Goal: Task Accomplishment & Management: Manage account settings

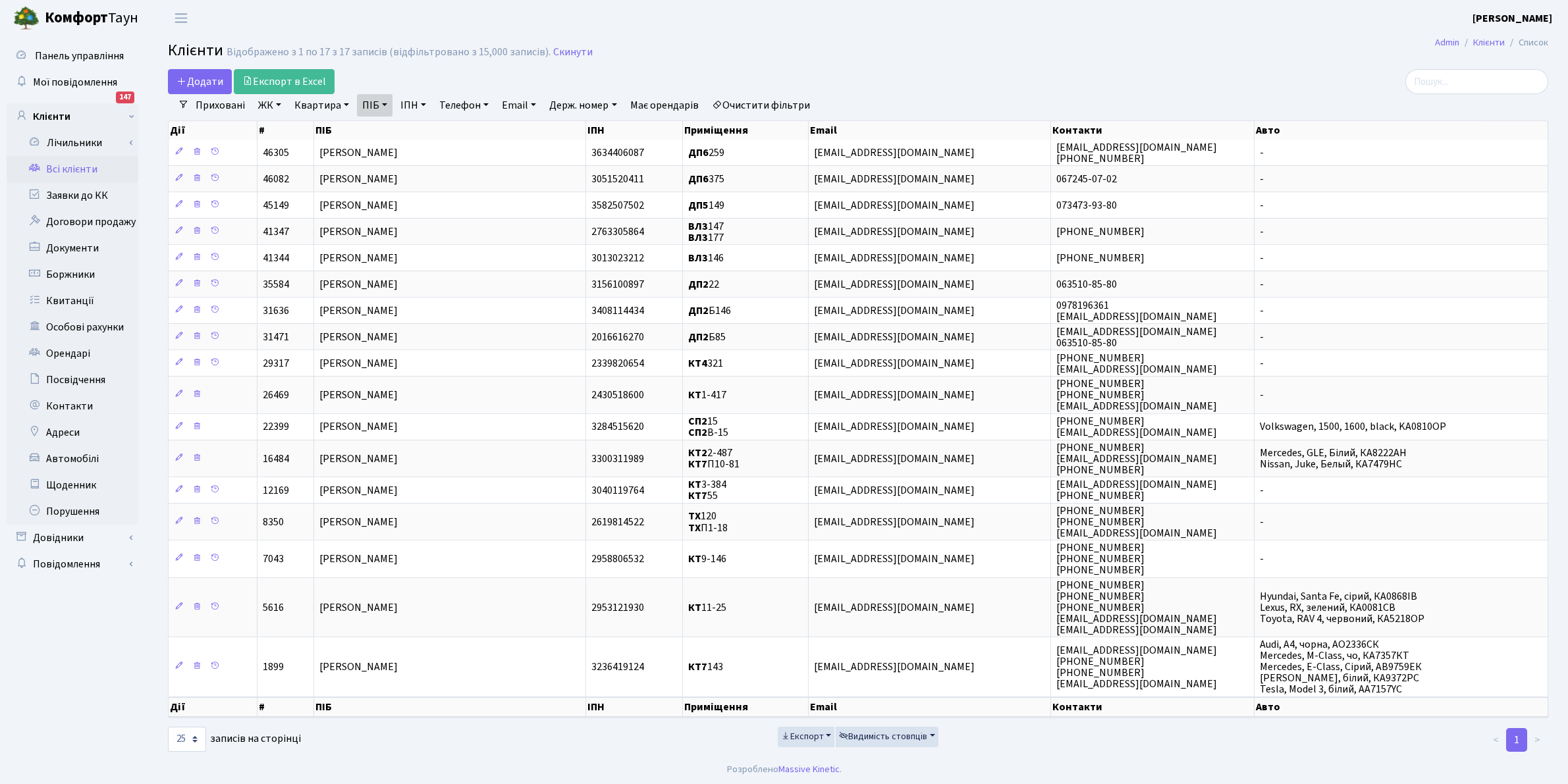
select select "25"
click at [75, 175] on link "Всі клієнти" at bounding box center [72, 169] width 132 height 26
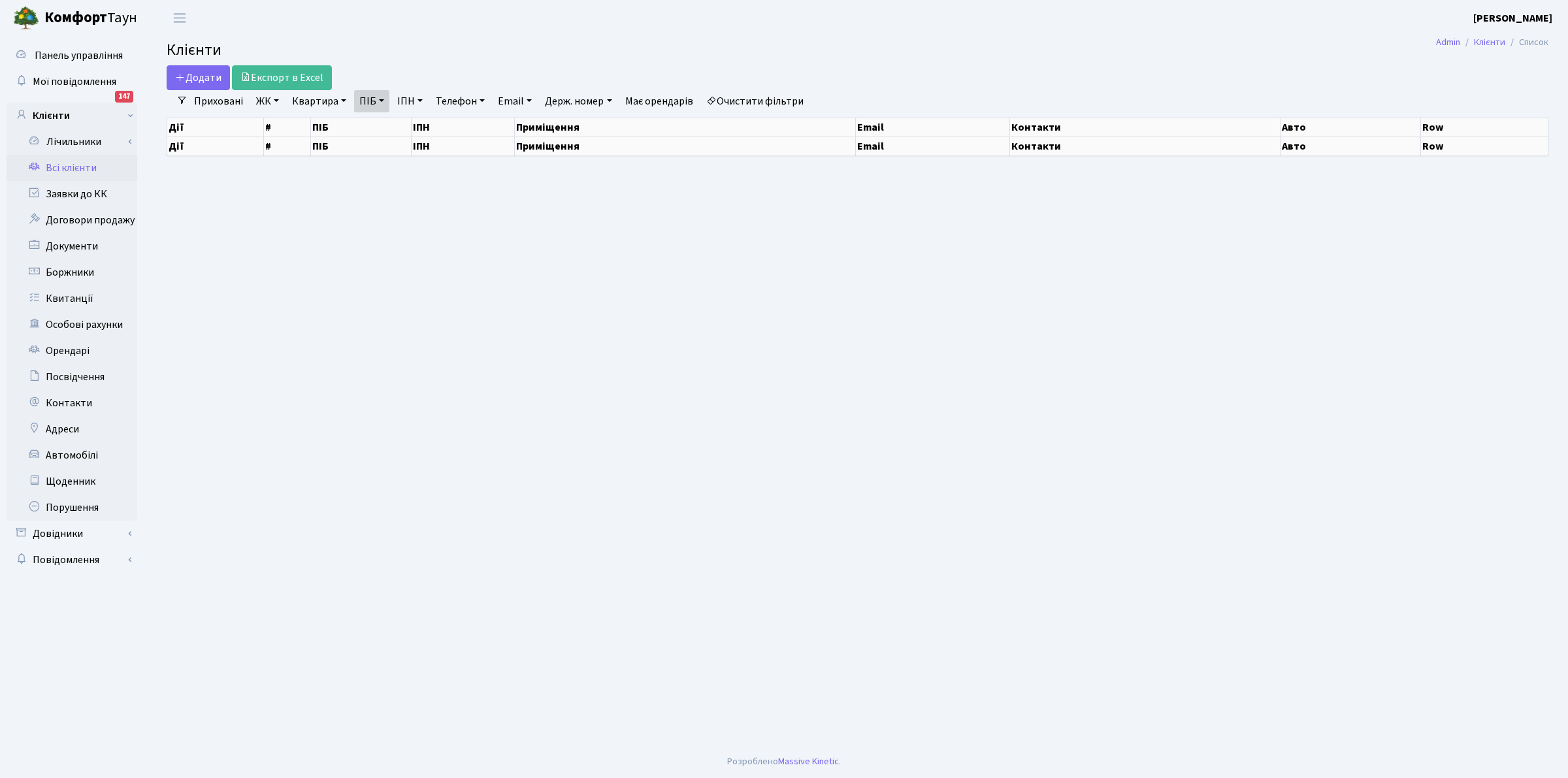
select select "25"
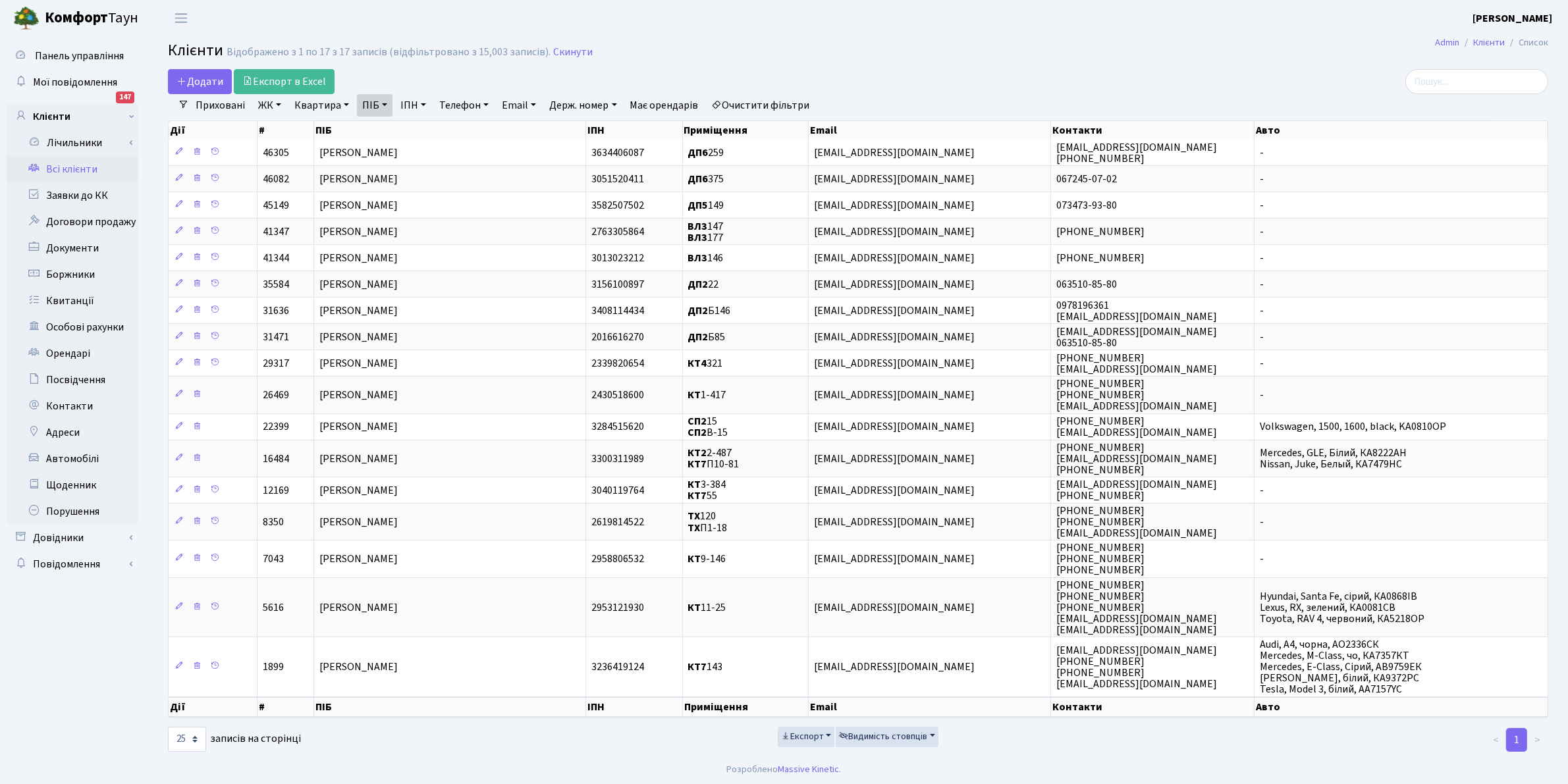
click at [746, 106] on link "Очистити фільтри" at bounding box center [761, 105] width 109 height 22
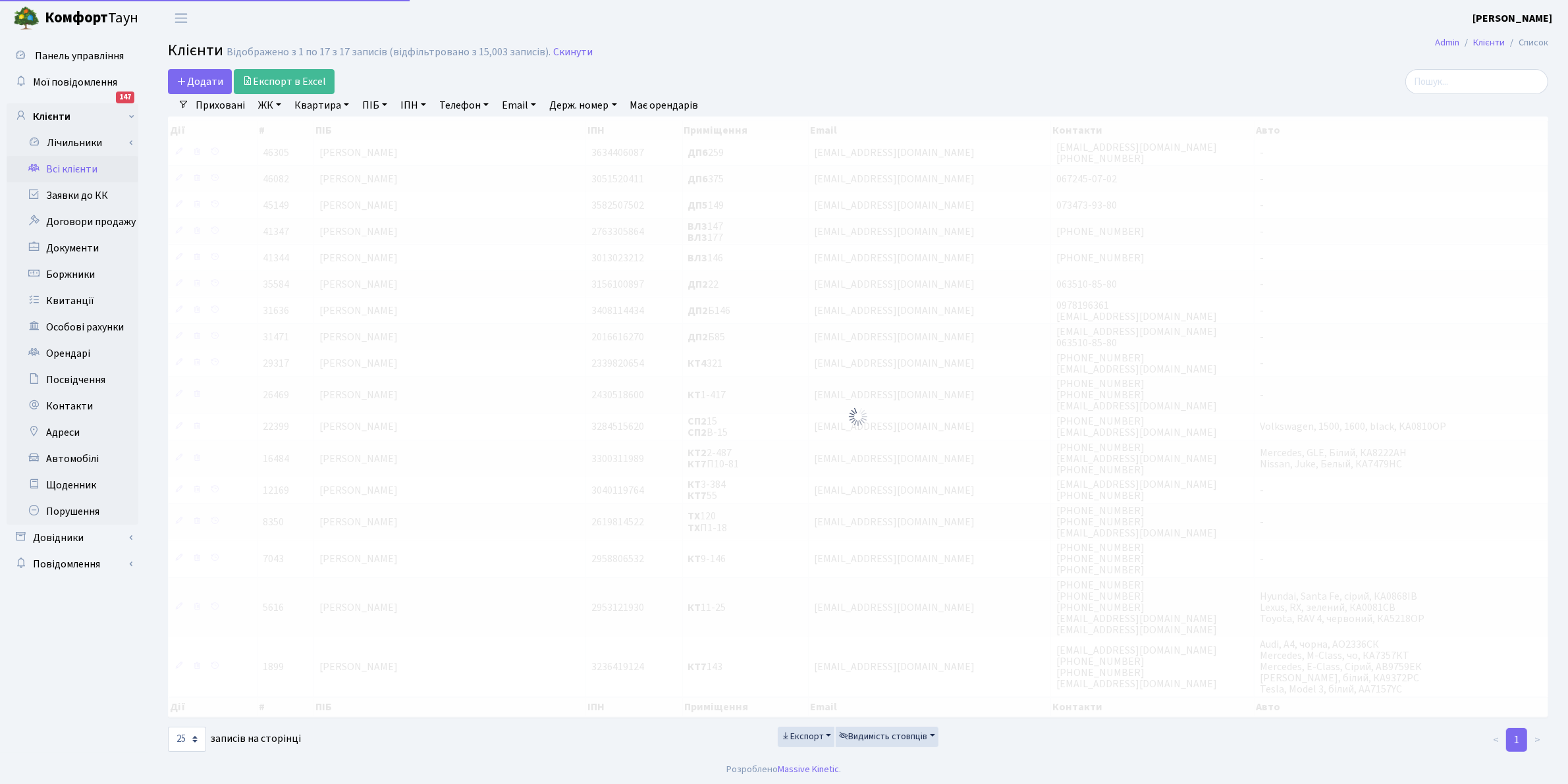
click at [551, 52] on div "Відображено з 1 по 17 з 17 записів (відфільтровано з 15,003 записів)." at bounding box center [389, 52] width 324 height 13
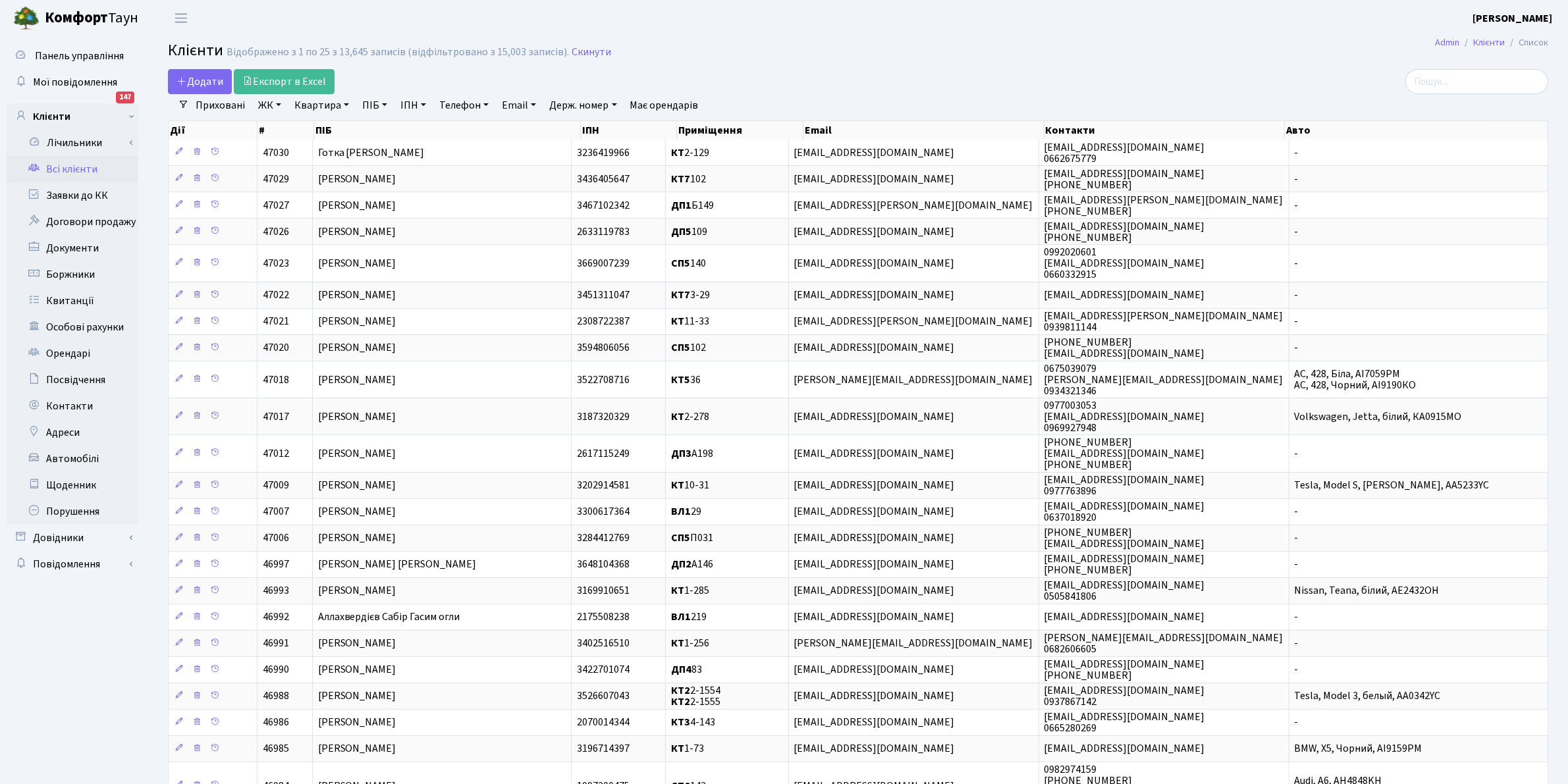
click at [373, 107] on link "ПІБ" at bounding box center [375, 105] width 36 height 22
click at [400, 132] on input "text" at bounding box center [396, 131] width 77 height 25
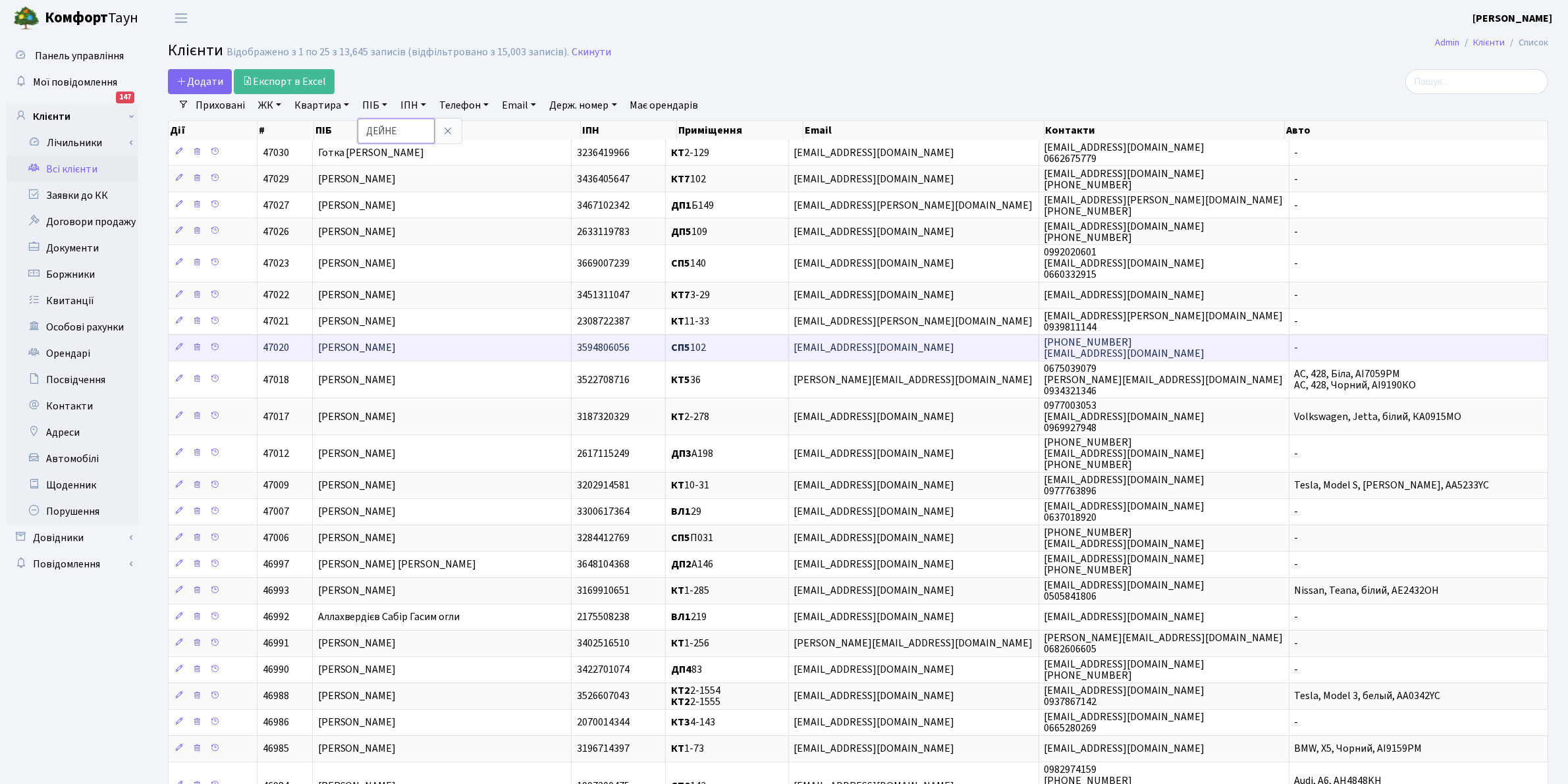
type input "ДЕЙНЕГ"
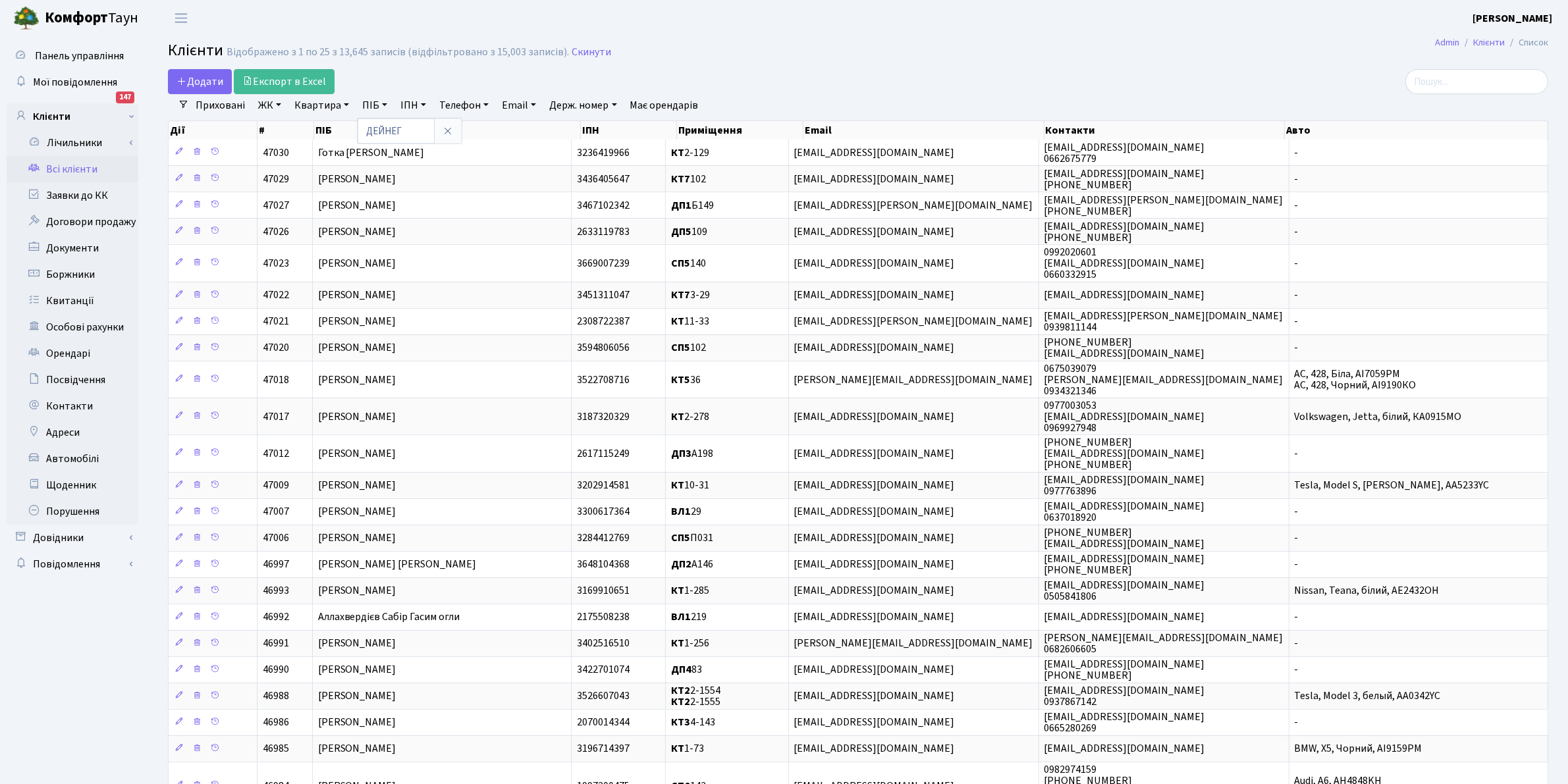
click at [890, 12] on header "Комфорт Таун Клишко І. В. Мій обліковий запис Вийти" at bounding box center [784, 18] width 1568 height 36
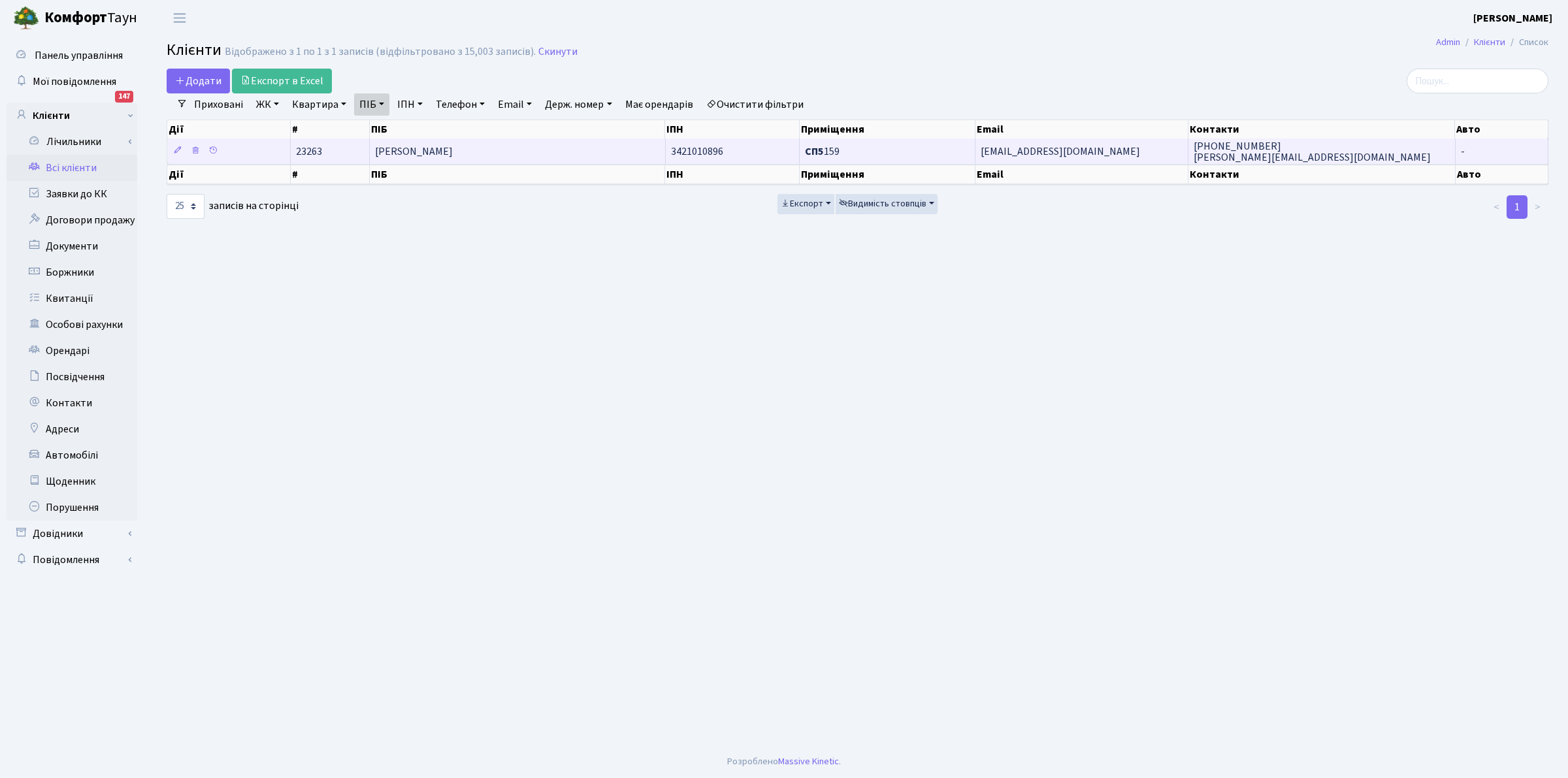
click at [825, 149] on span "СП5 159" at bounding box center [822, 152] width 35 height 14
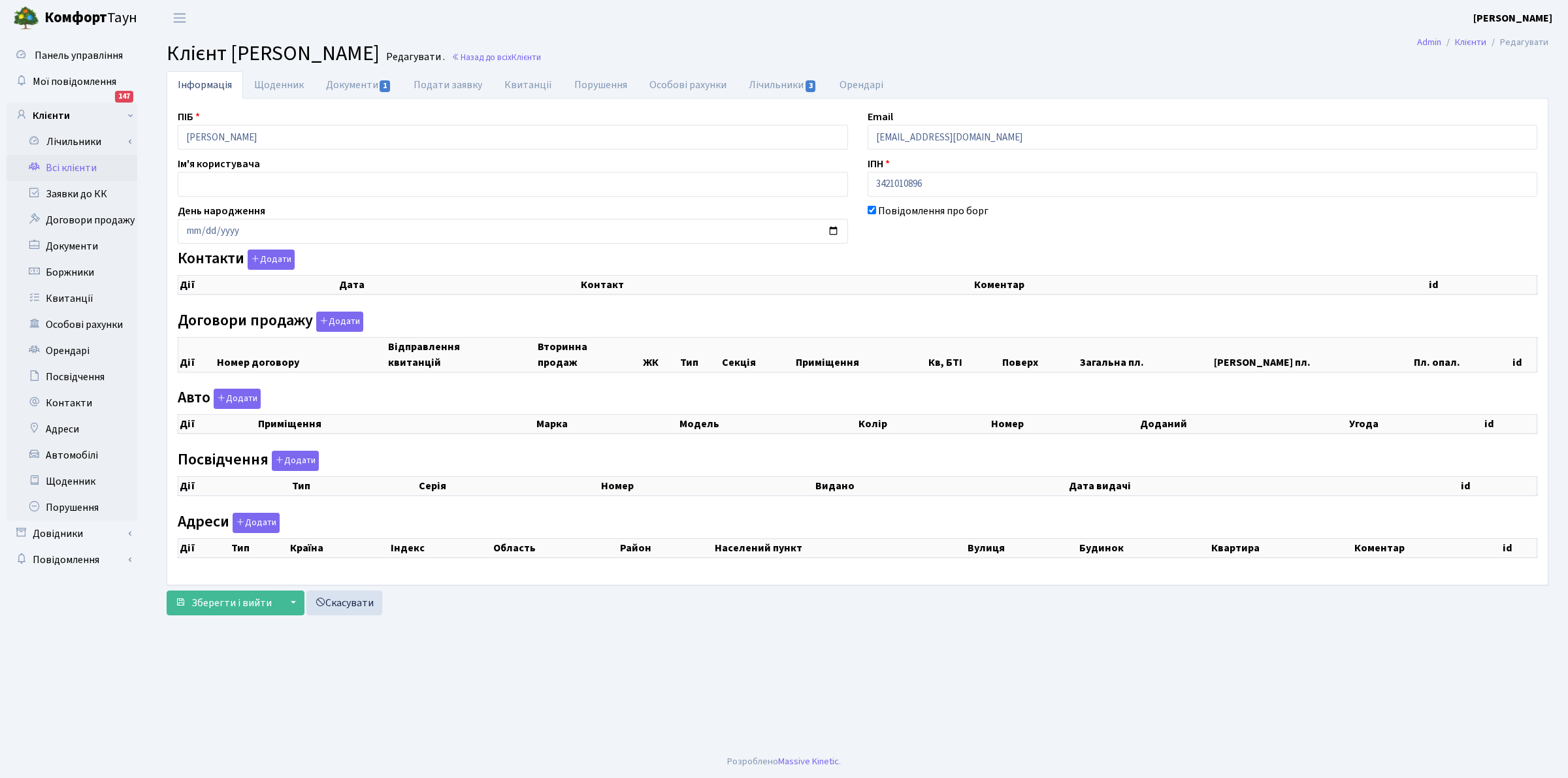
checkbox input "true"
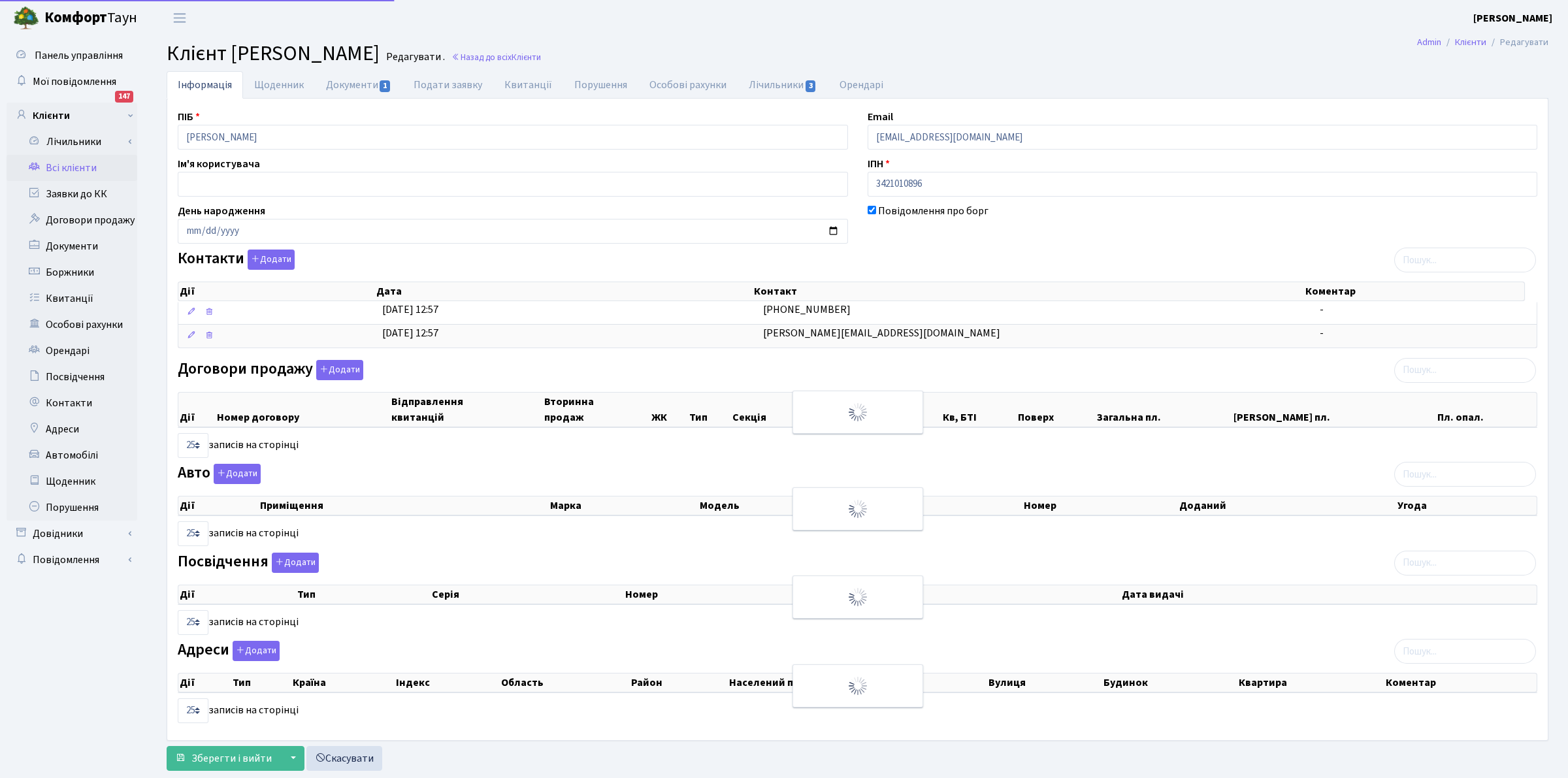
click at [731, 414] on th "Тип" at bounding box center [710, 410] width 43 height 34
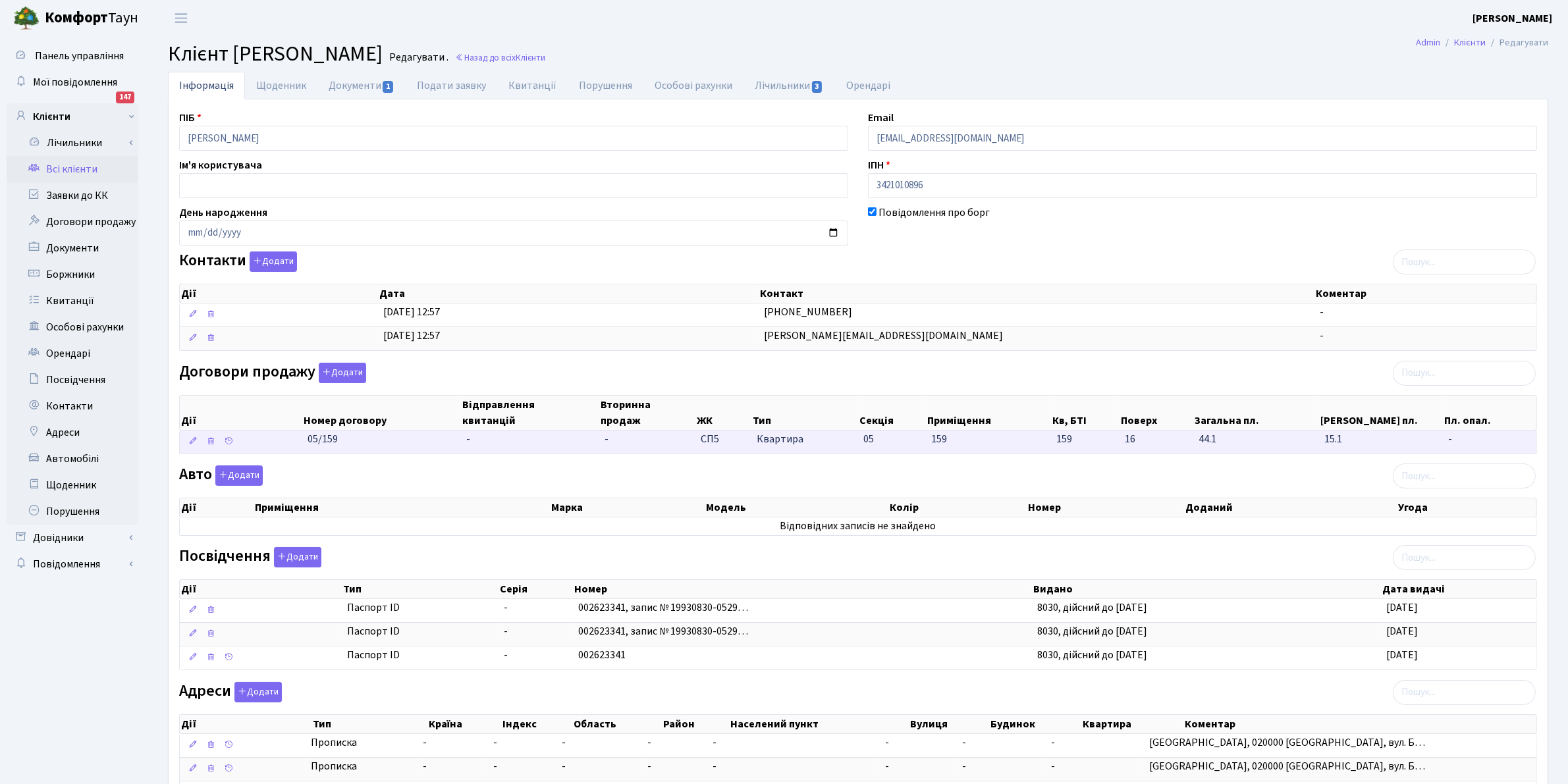
click at [774, 443] on span "Квартира" at bounding box center [804, 439] width 96 height 15
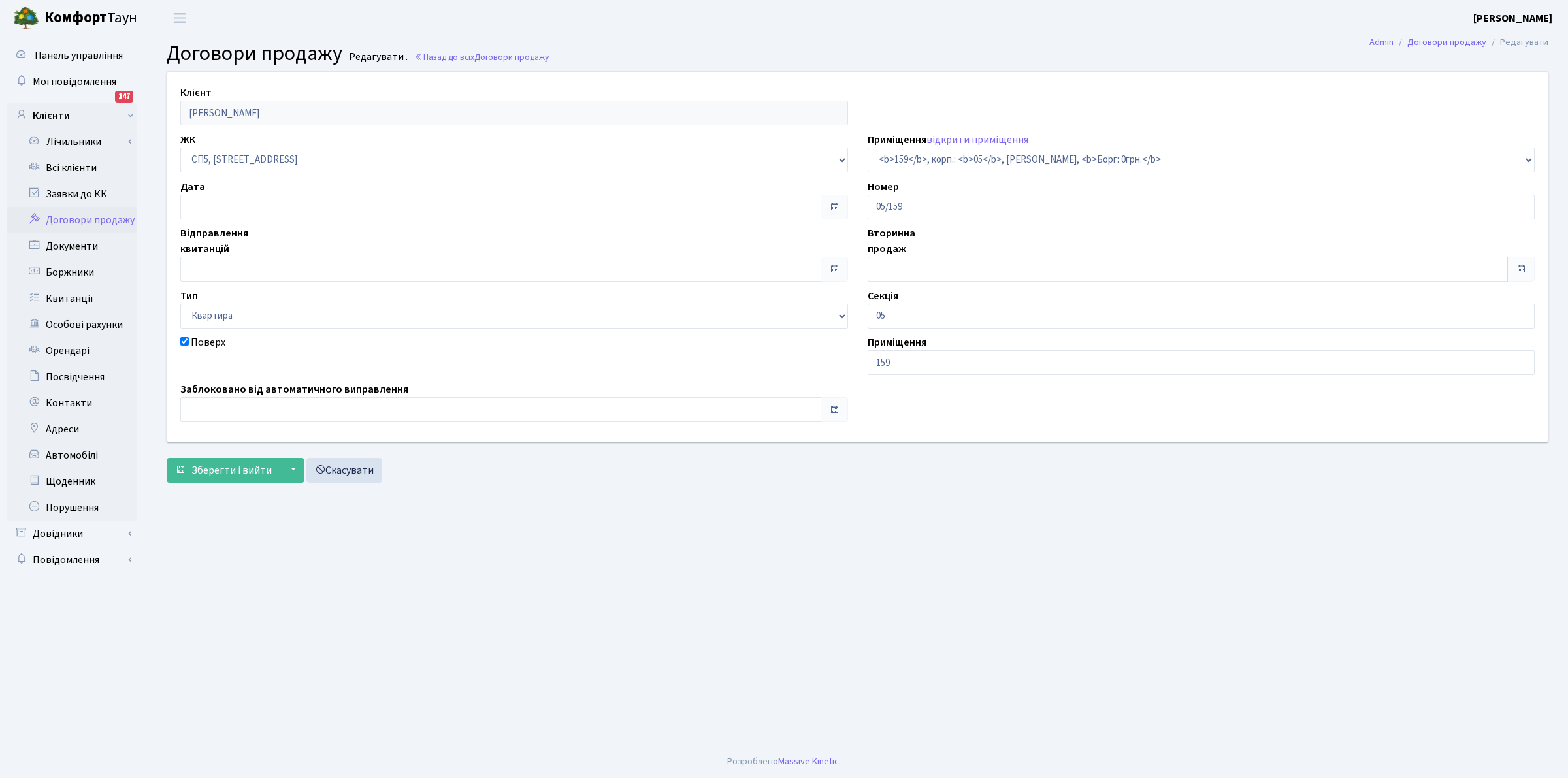
select select "21568"
checkbox input "true"
click at [741, 710] on main "Admin Договори продажу Редагувати Договори продажу Редагувати . Назад до всіх Д…" at bounding box center [858, 391] width 1421 height 710
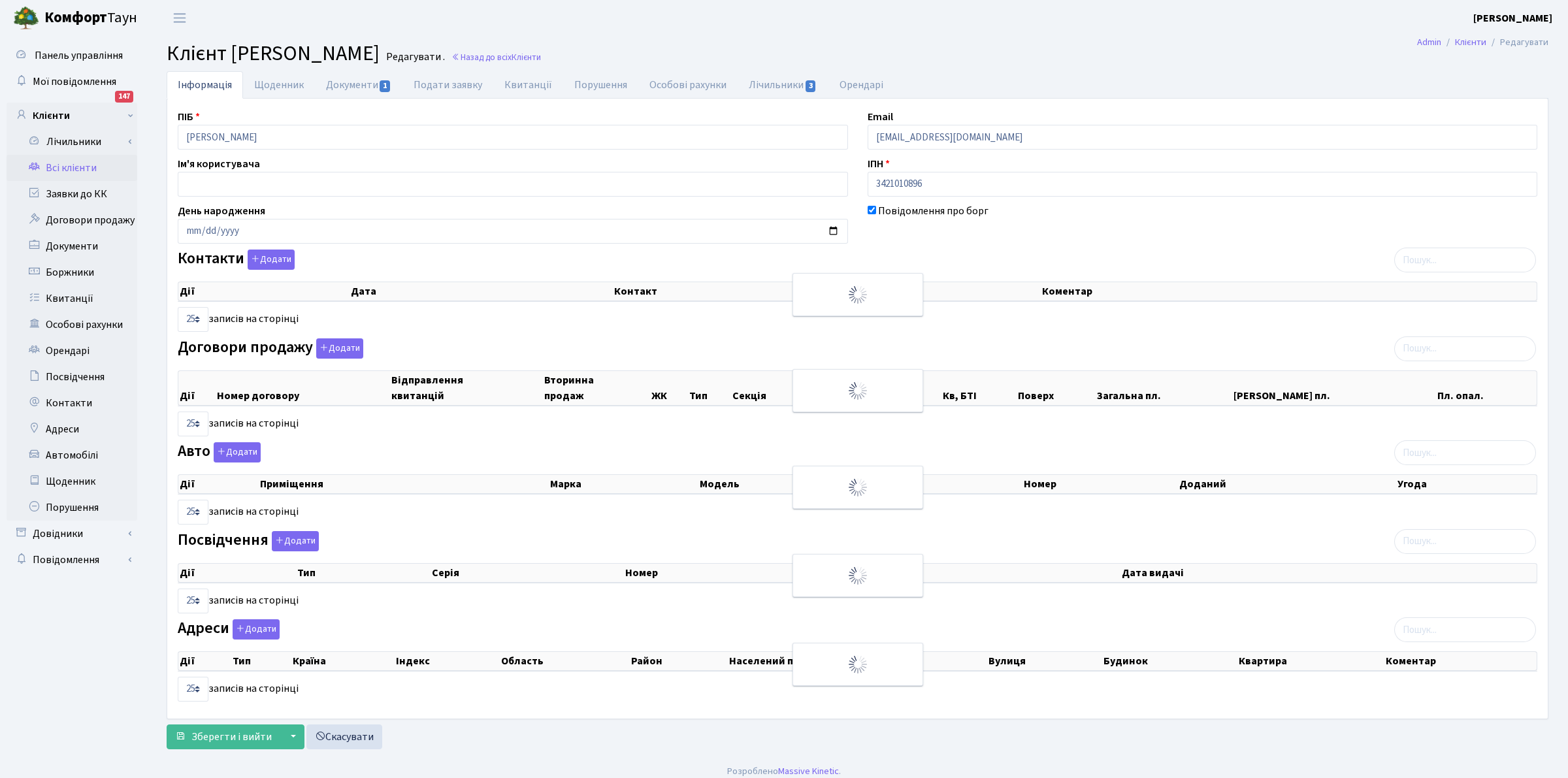
checkbox input "true"
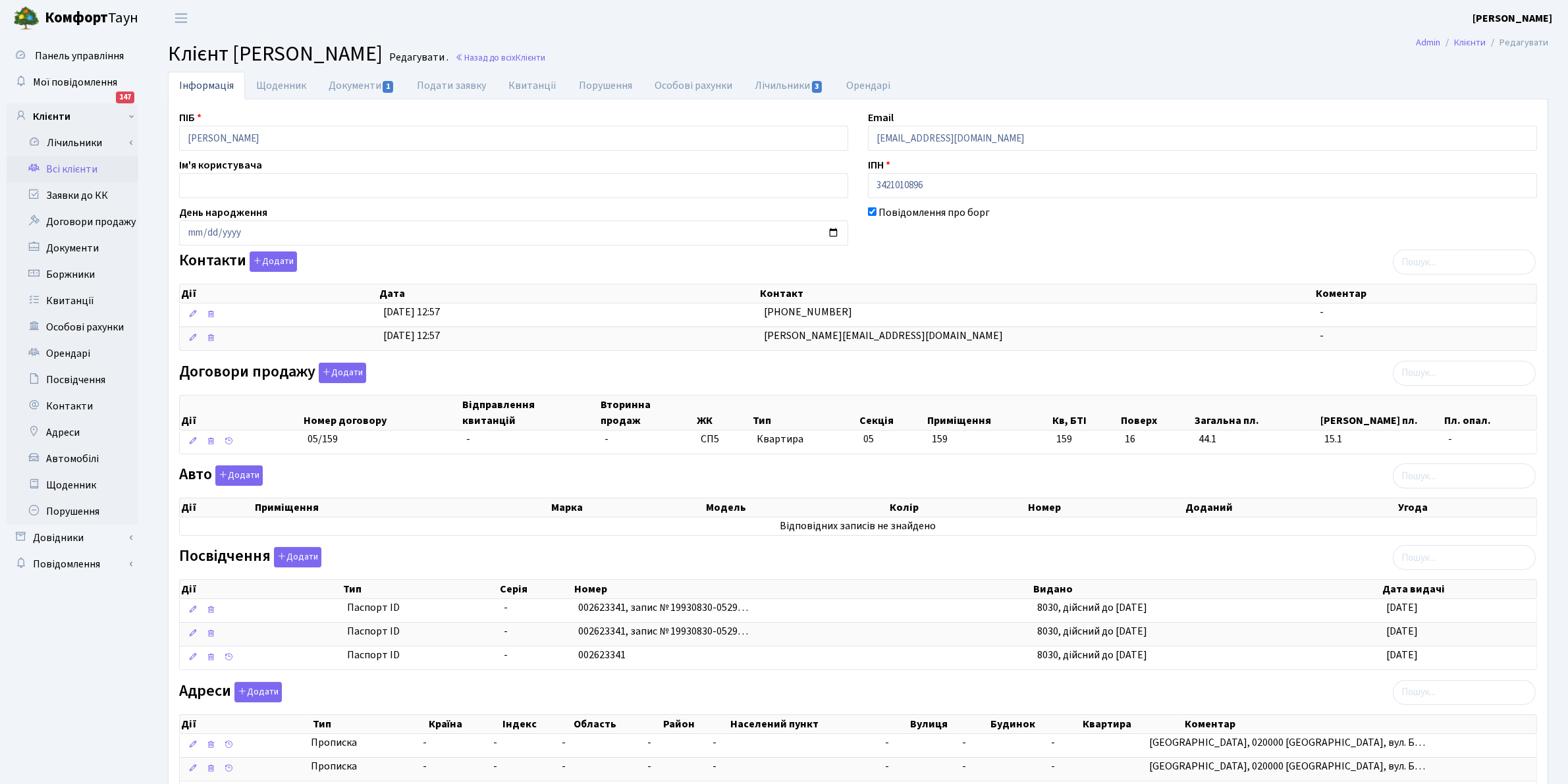
click at [73, 169] on link "Всі клієнти" at bounding box center [72, 169] width 132 height 26
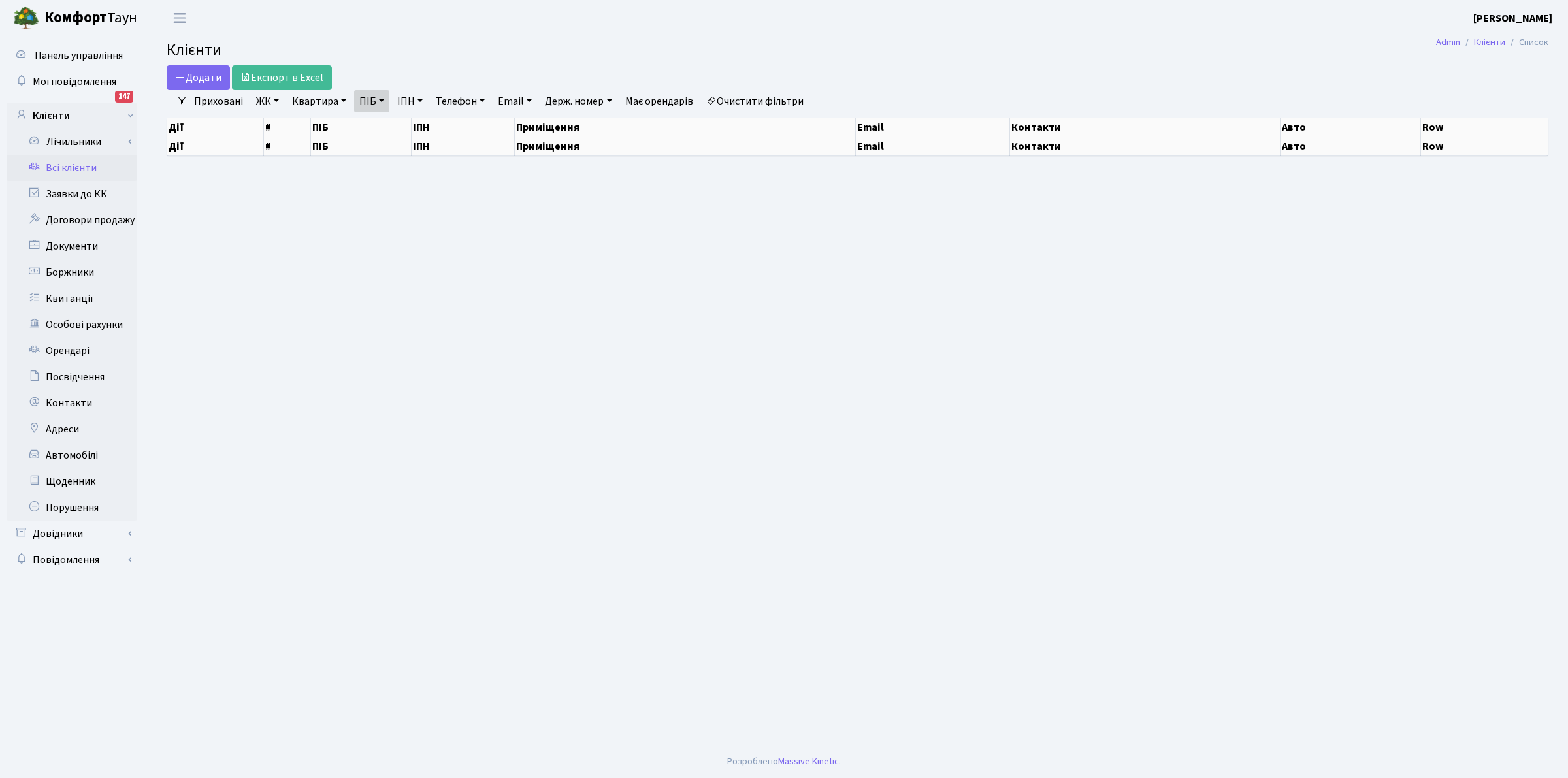
select select "25"
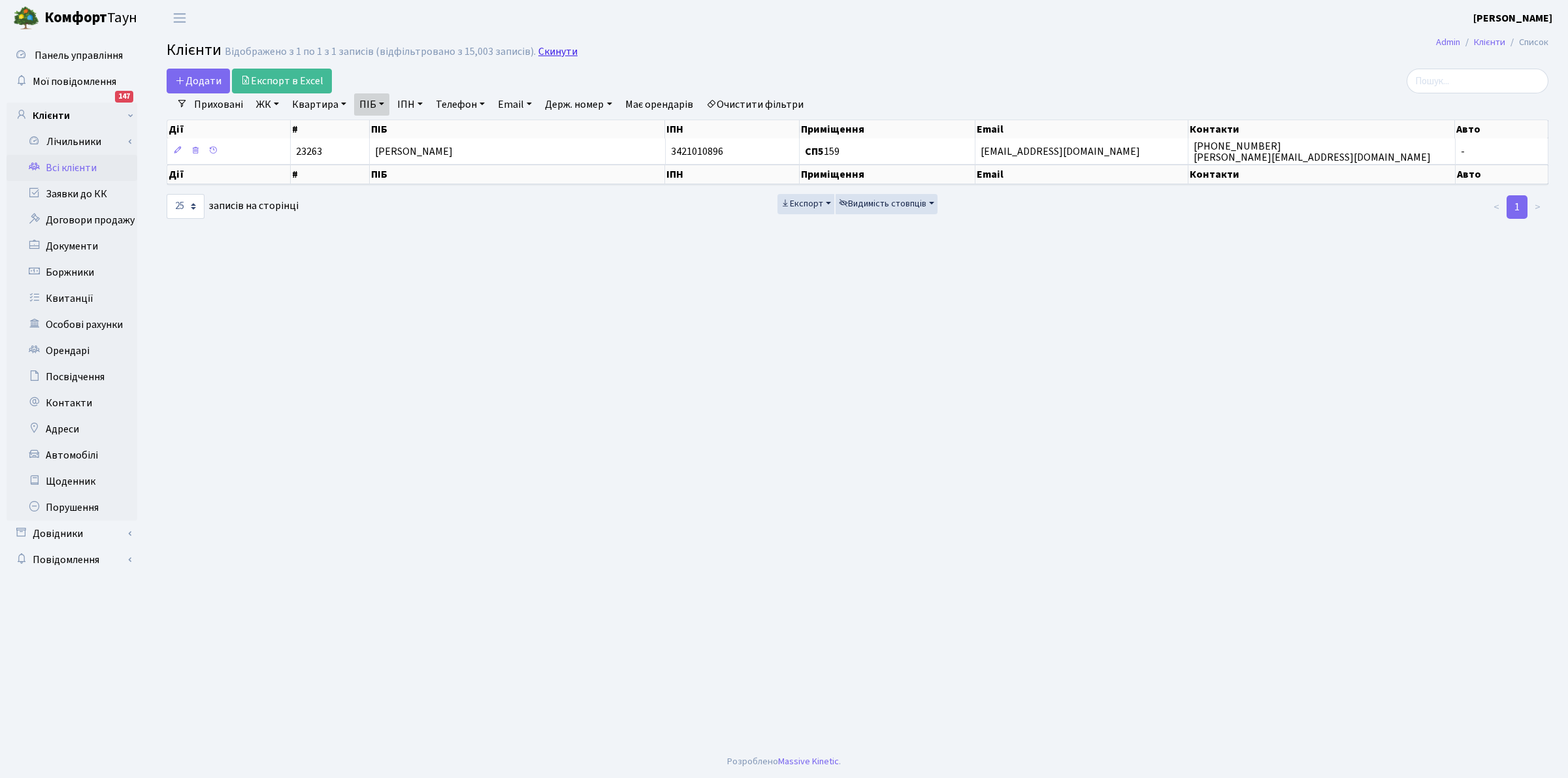
click at [544, 47] on link "Скинути" at bounding box center [558, 52] width 39 height 12
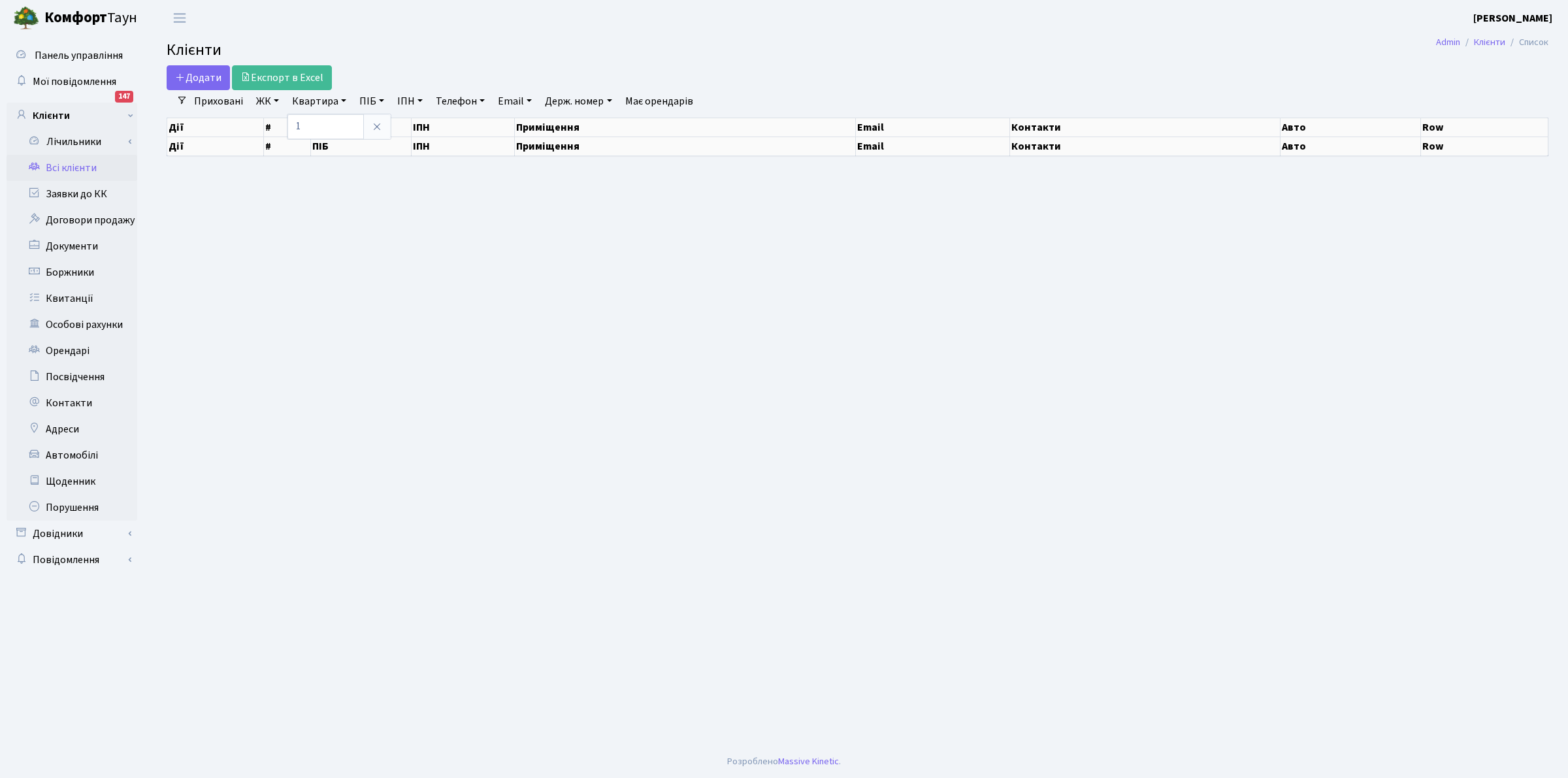
type input "10"
select select "25"
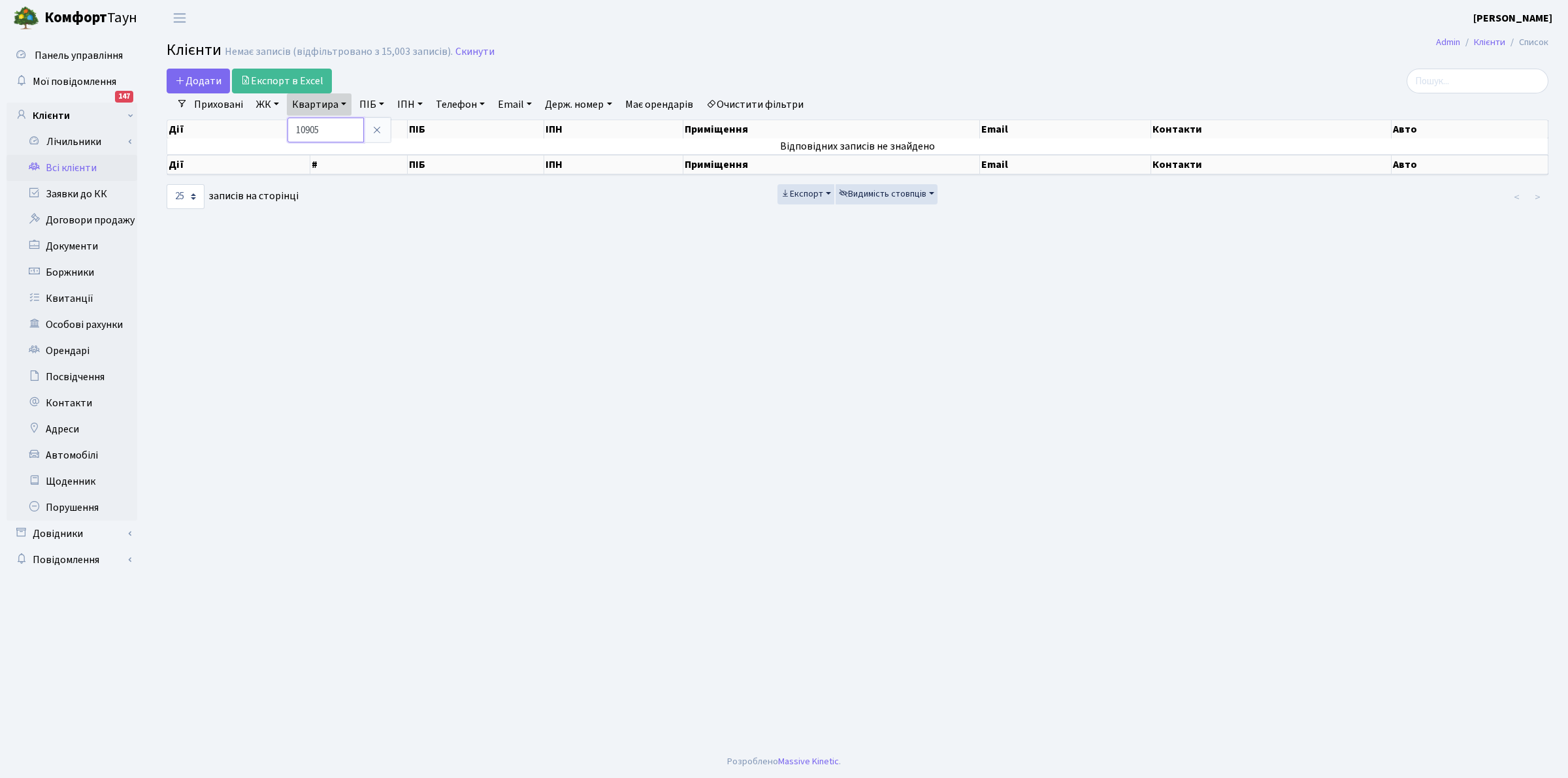
drag, startPoint x: 334, startPoint y: 125, endPoint x: 210, endPoint y: 98, distance: 126.9
click at [210, 98] on ul "Приховані ЖК ТХ, вул. [PERSON_NAME], 1/2 КТ, вул. Регенераторна, 4 КТ2, просп. …" at bounding box center [499, 104] width 622 height 22
click at [324, 102] on link "Квартира" at bounding box center [319, 104] width 65 height 22
type input "ЧЕРЕ"
click at [477, 47] on link "Скинути" at bounding box center [475, 52] width 39 height 12
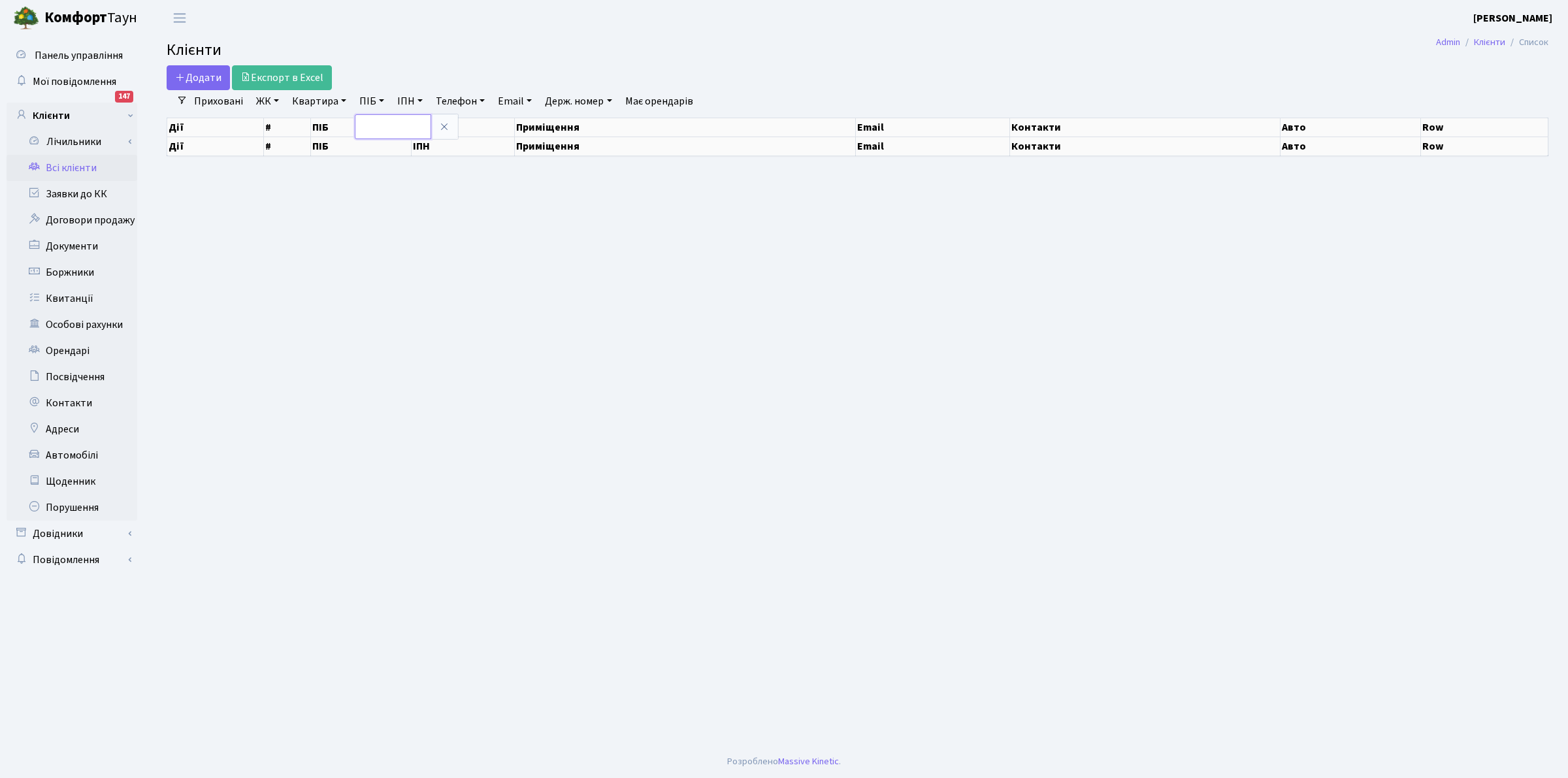
drag, startPoint x: 0, startPoint y: 0, endPoint x: 377, endPoint y: 118, distance: 395.0
click at [377, 118] on input "text" at bounding box center [393, 127] width 76 height 25
select select "25"
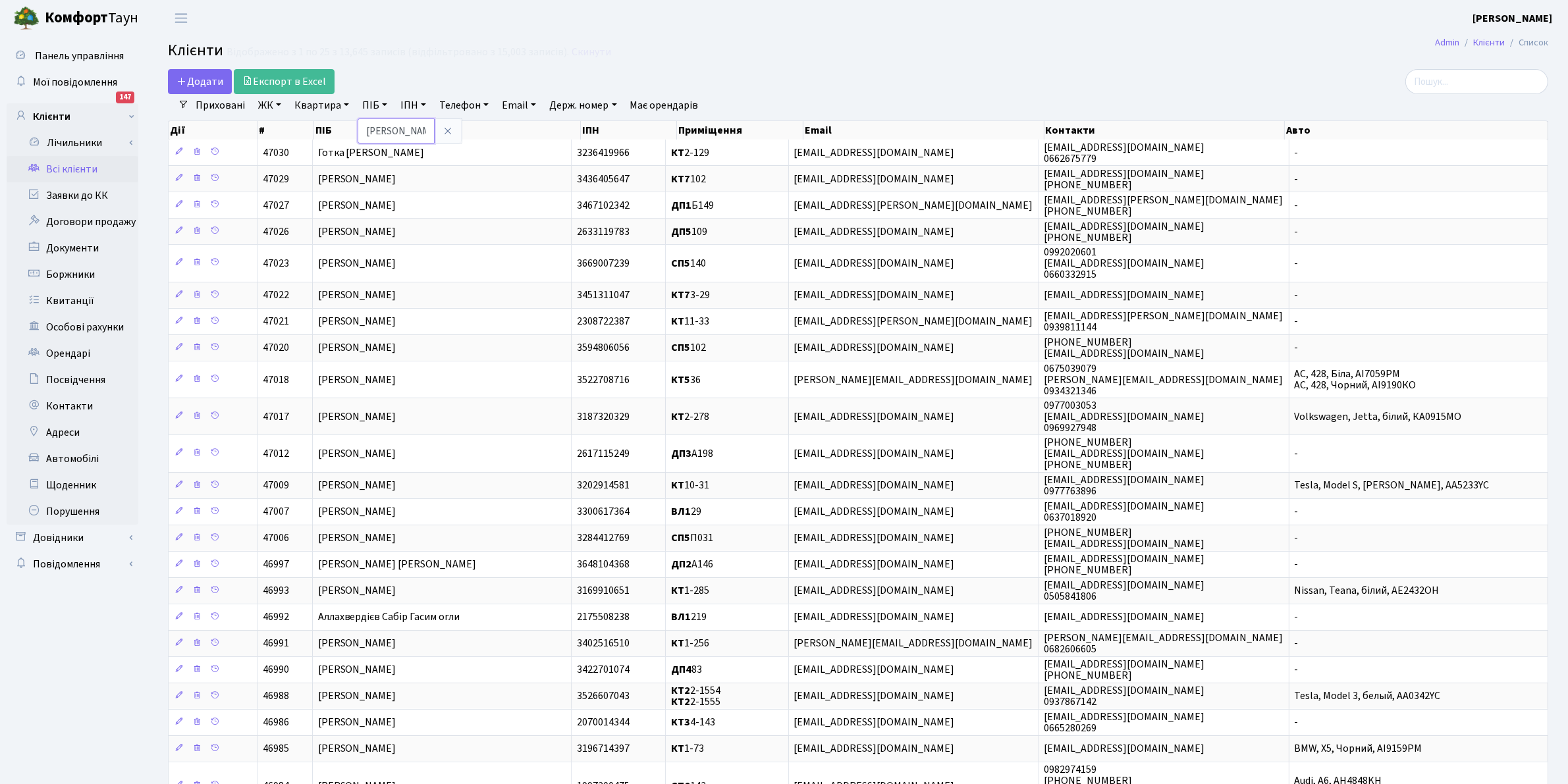
type input "[PERSON_NAME]"
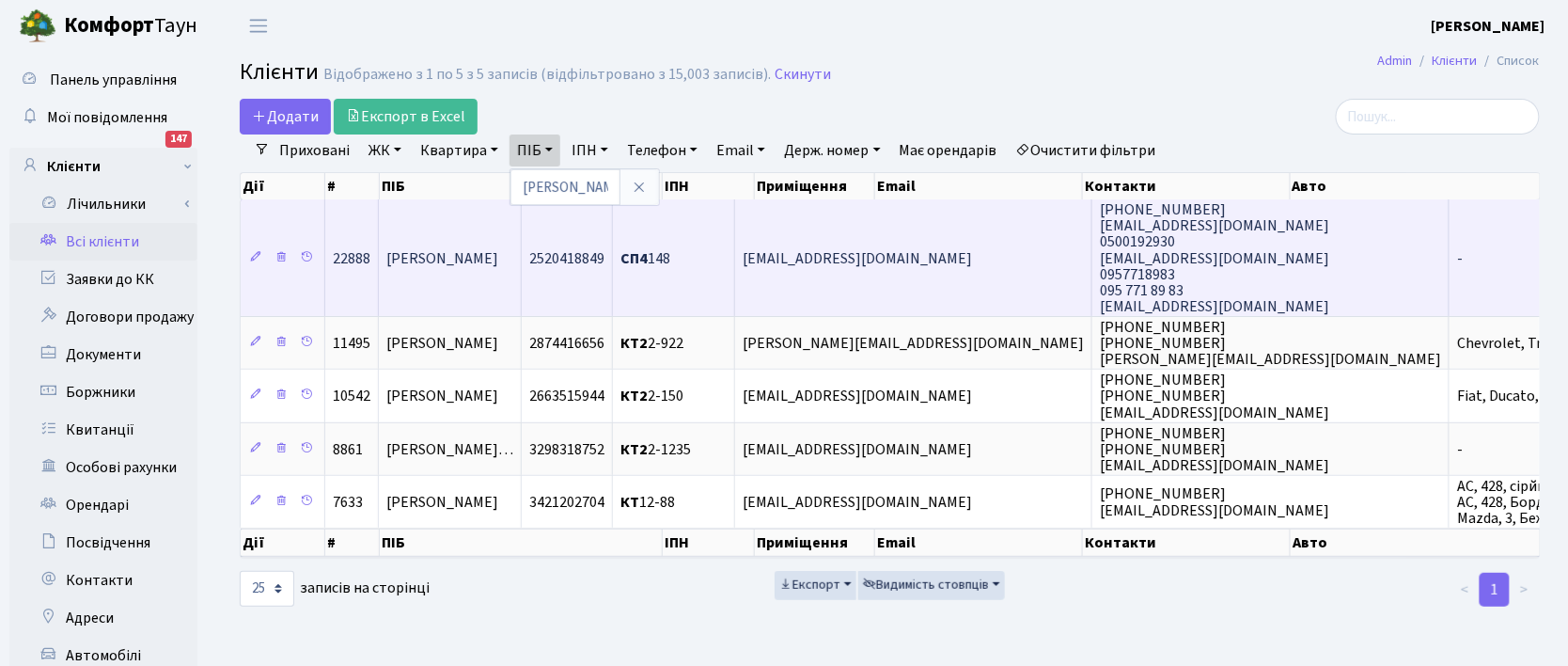
drag, startPoint x: 1034, startPoint y: 235, endPoint x: 965, endPoint y: 268, distance: 76.5
click at [968, 282] on td "s.cherepanova69@icloud.com" at bounding box center [913, 257] width 357 height 116
click at [963, 287] on td "s.cherepanova69@icloud.com" at bounding box center [913, 257] width 357 height 116
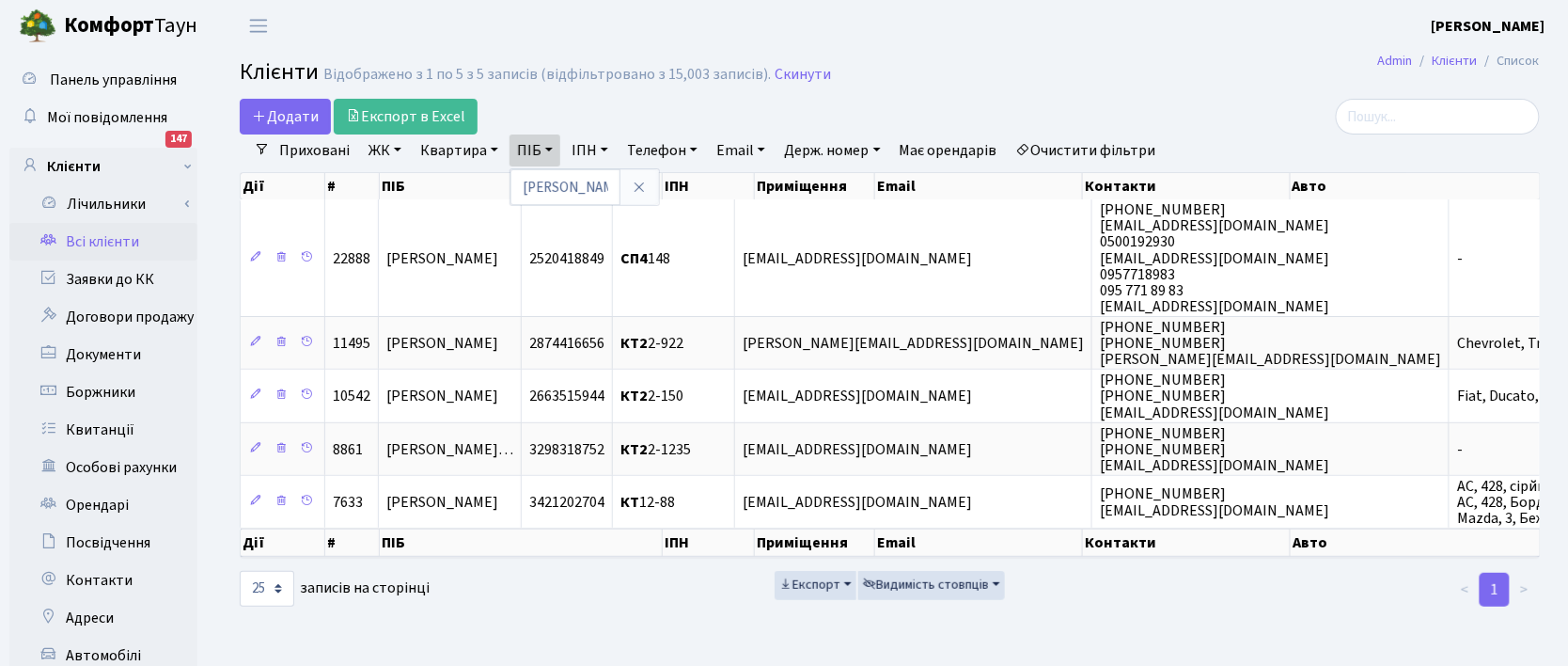
drag, startPoint x: 965, startPoint y: 268, endPoint x: 1021, endPoint y: 169, distance: 113.7
click at [974, 254] on td "[EMAIL_ADDRESS][DOMAIN_NAME]" at bounding box center [913, 257] width 357 height 116
drag, startPoint x: 1021, startPoint y: 169, endPoint x: 968, endPoint y: 7, distance: 170.4
click at [998, 12] on body "Комфорт Таун Клишко І. В. Мій обліковий запис Вийти Панель управління Мої повід…" at bounding box center [784, 440] width 1568 height 880
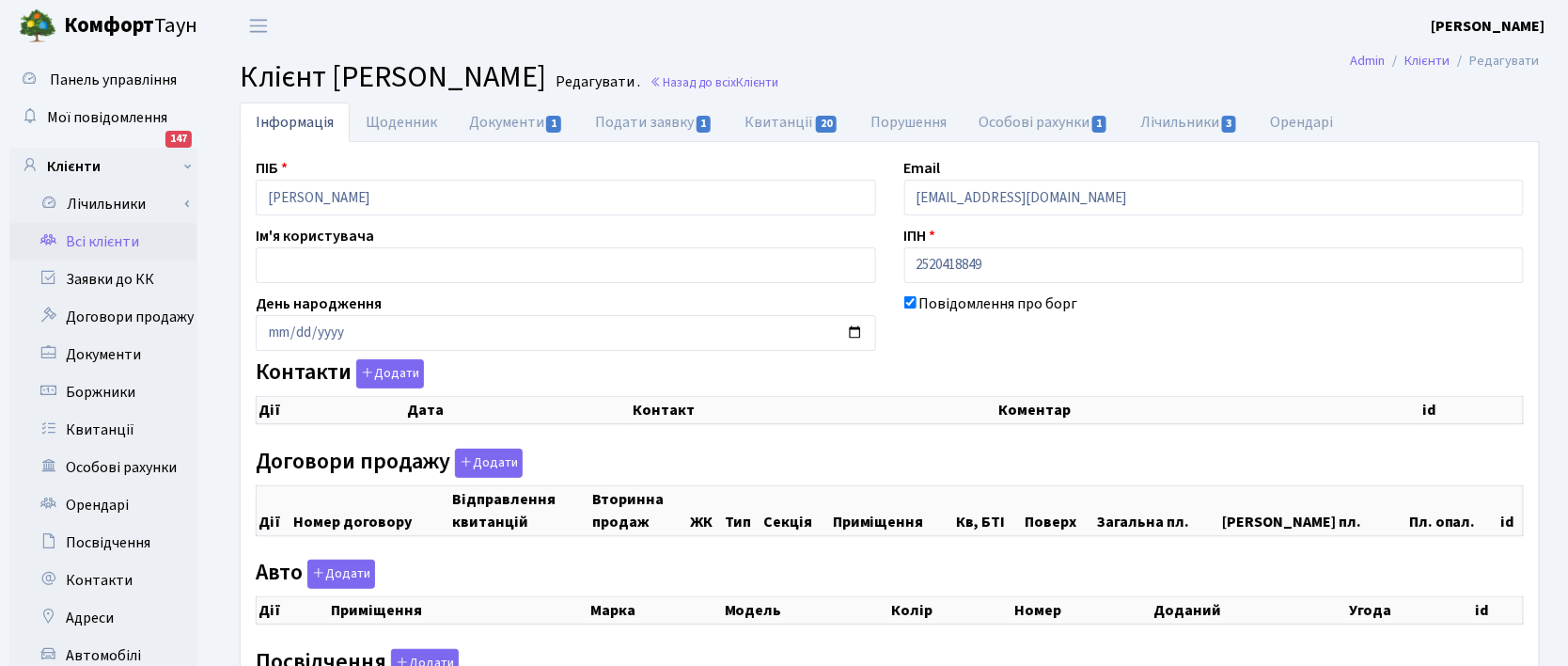
checkbox input "true"
select select "25"
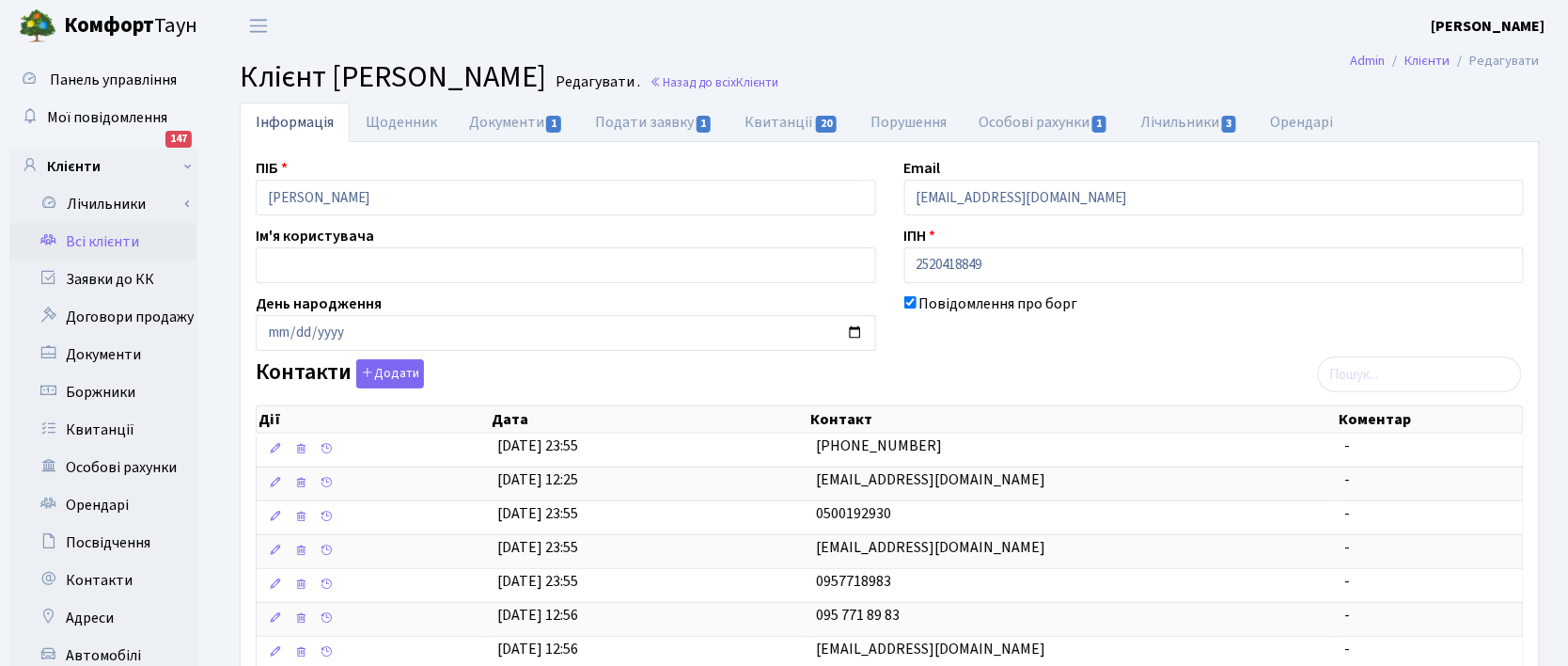
click at [99, 240] on link "Всі клієнти" at bounding box center [103, 242] width 188 height 38
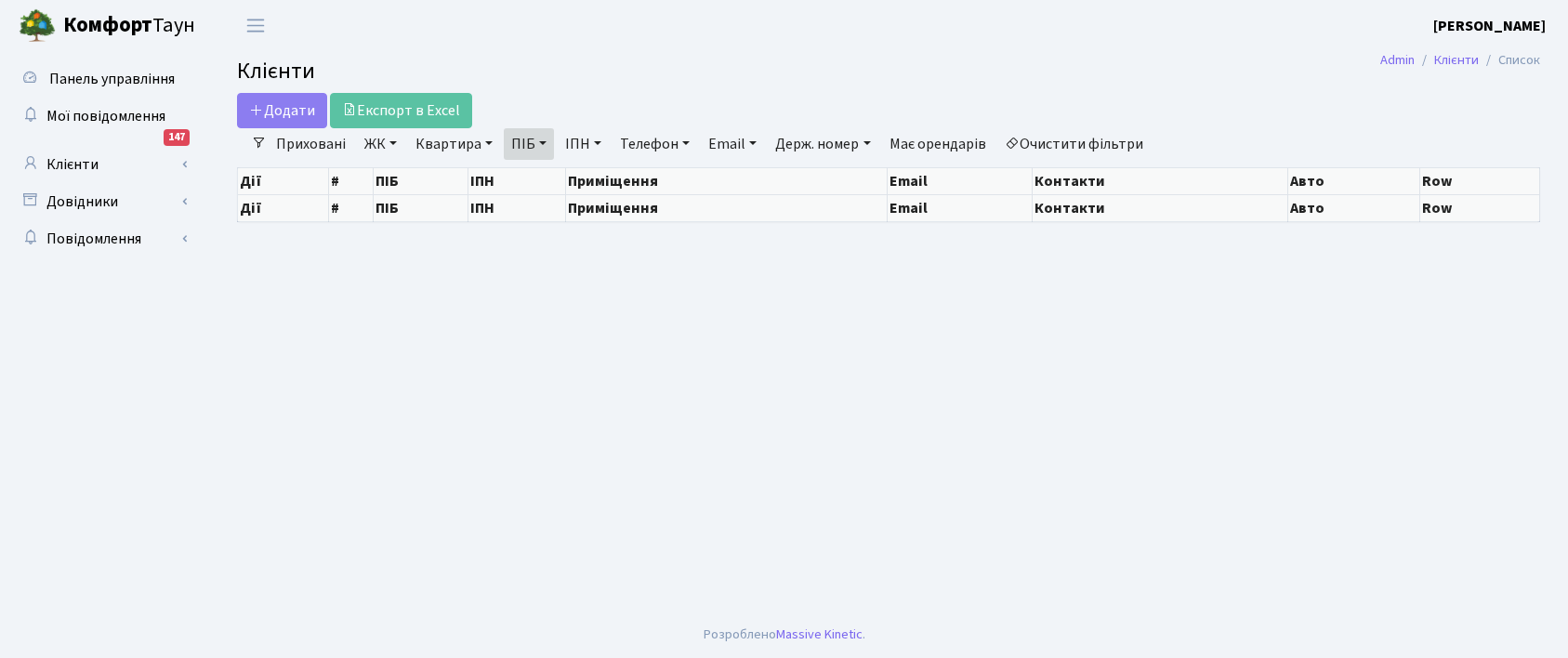
click at [513, 121] on div "Додати Експорт в Excel" at bounding box center [667, 111] width 859 height 35
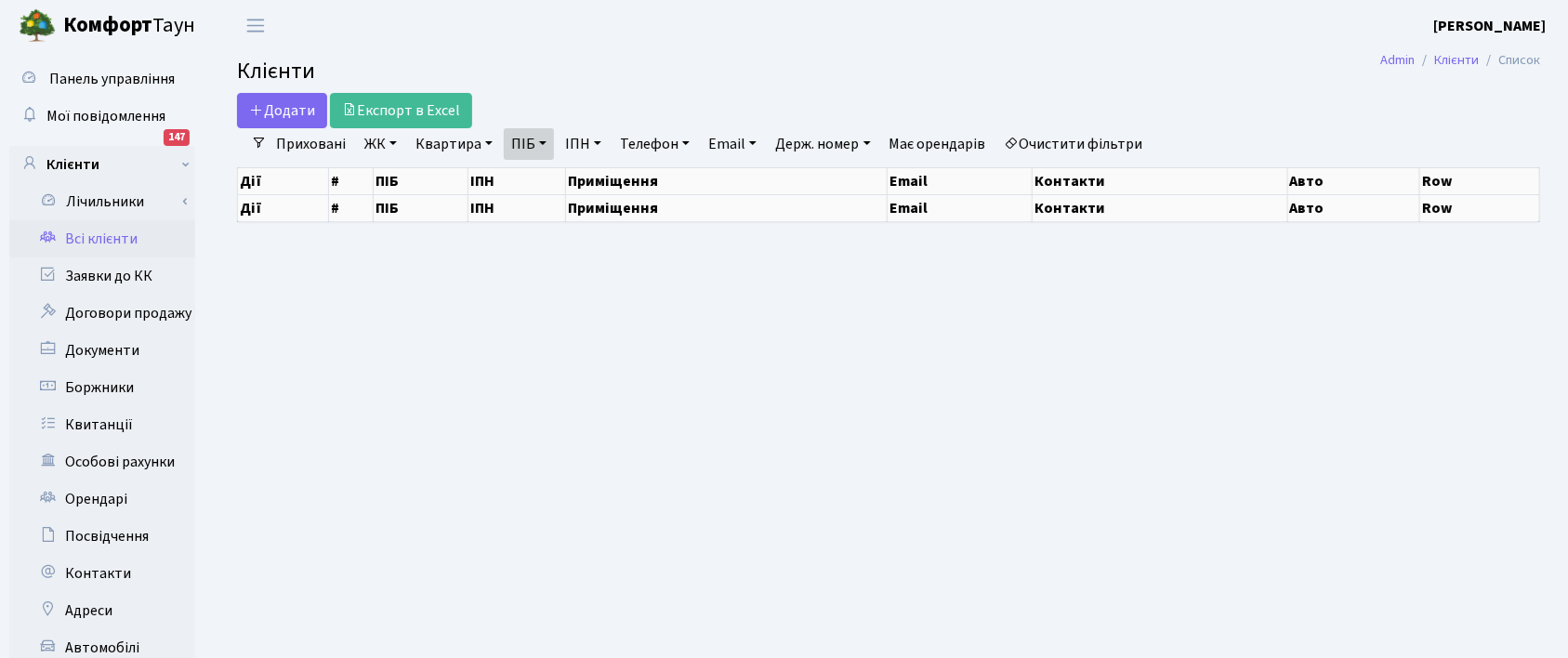
click at [521, 141] on link "ПІБ" at bounding box center [529, 144] width 50 height 32
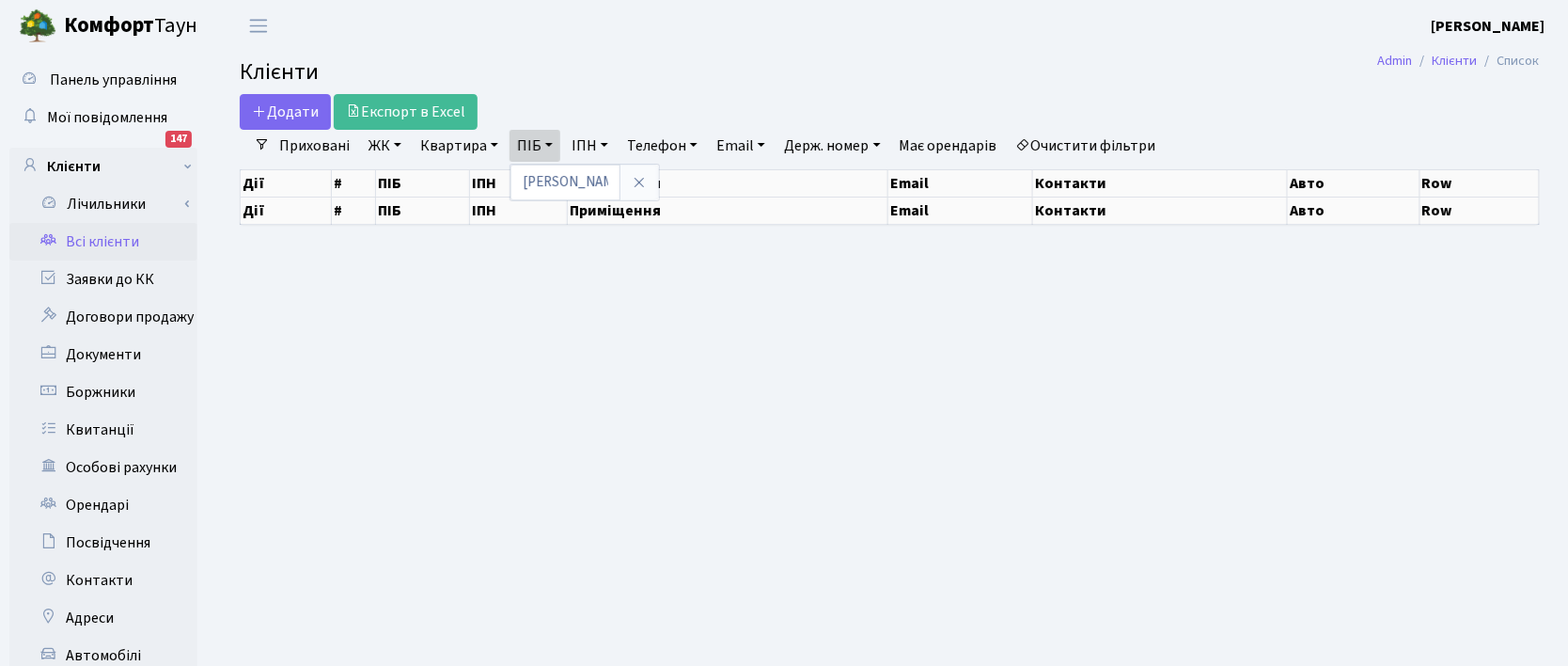
select select "25"
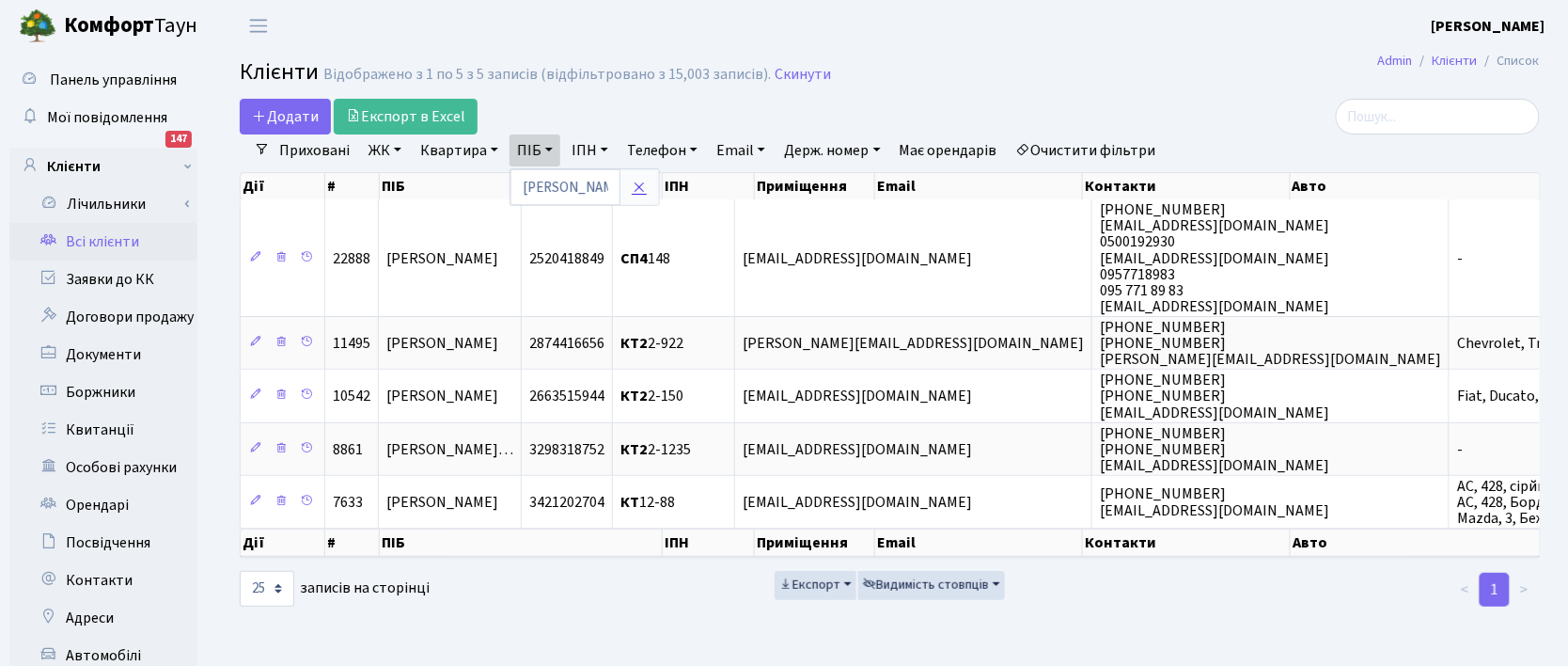
click at [638, 188] on icon at bounding box center [639, 187] width 15 height 15
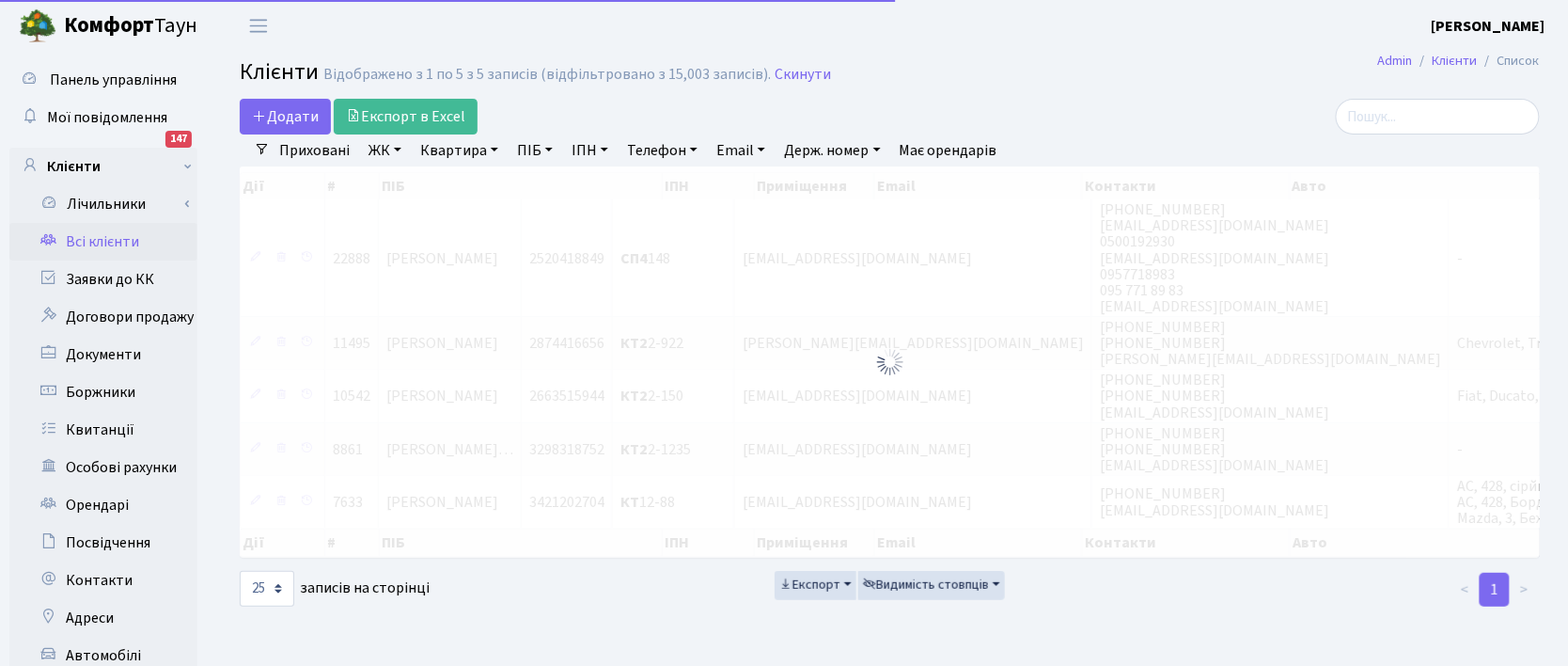
click at [540, 151] on link "ПІБ" at bounding box center [535, 150] width 51 height 32
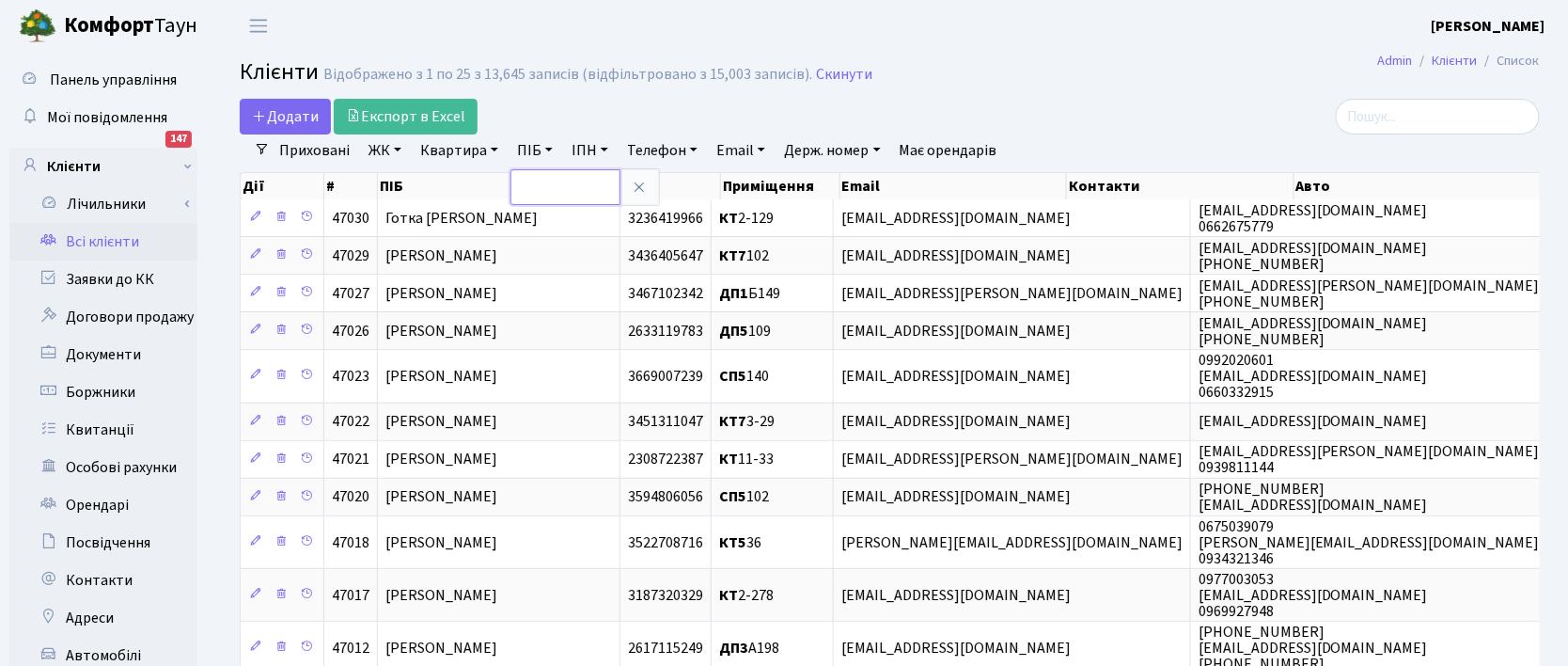
click at [546, 186] on input "text" at bounding box center [565, 187] width 110 height 36
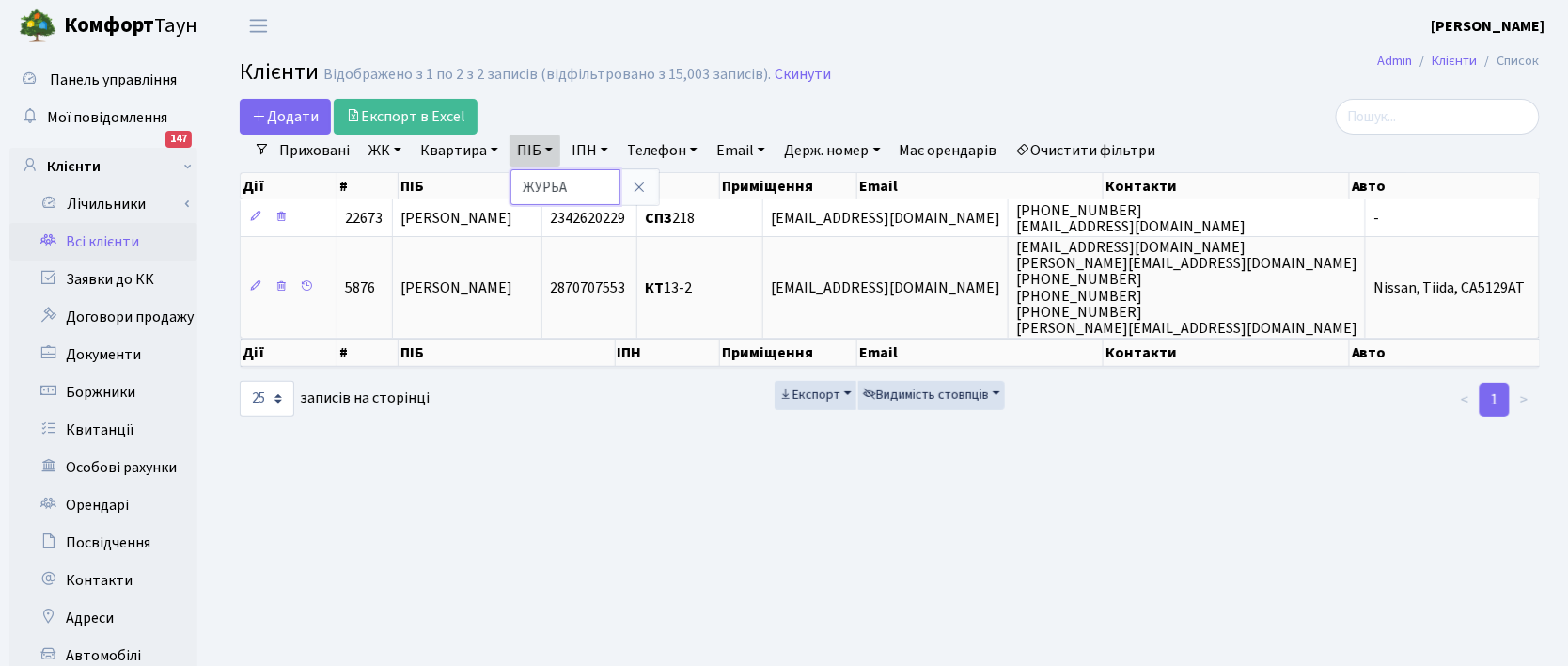
click at [565, 191] on input "ЖУРБА" at bounding box center [565, 187] width 110 height 36
type input "Ж"
type input "БУТЕНК"
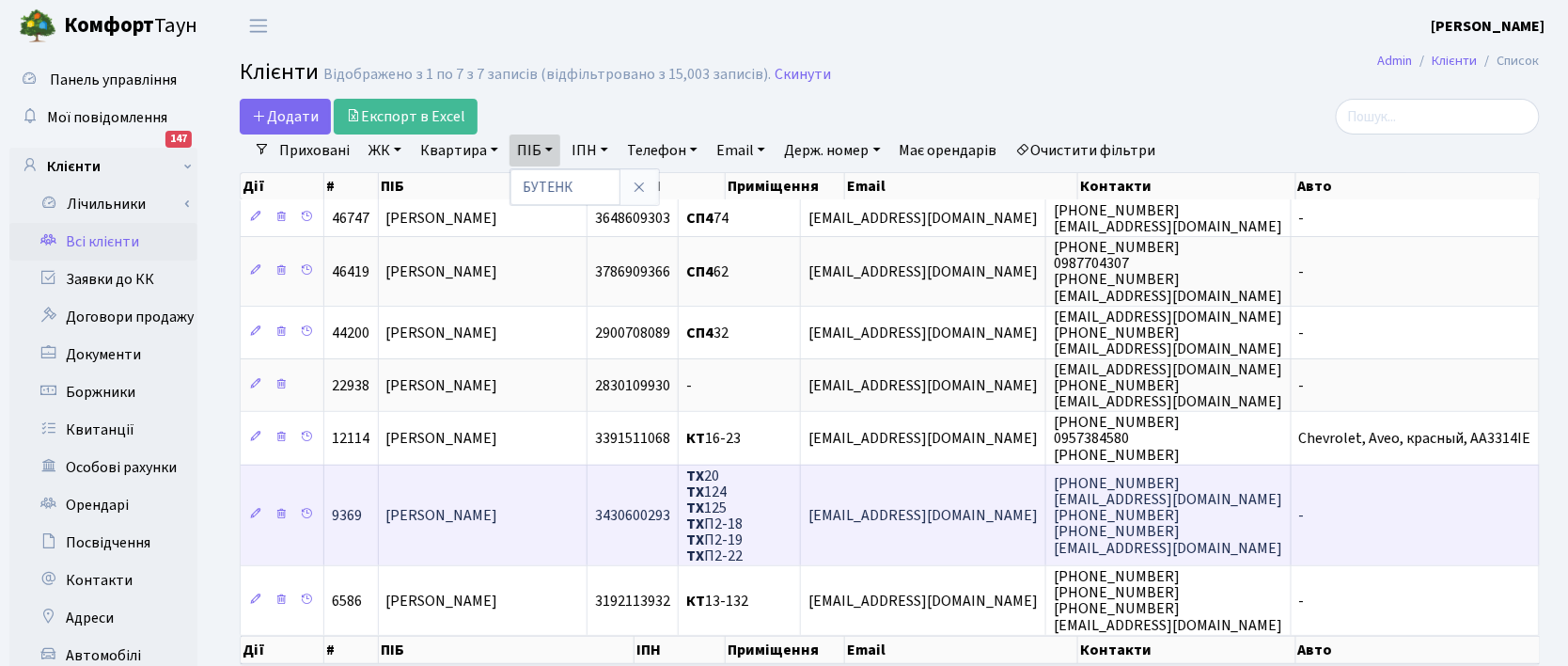
click at [588, 514] on td "[PERSON_NAME]" at bounding box center [483, 515] width 209 height 101
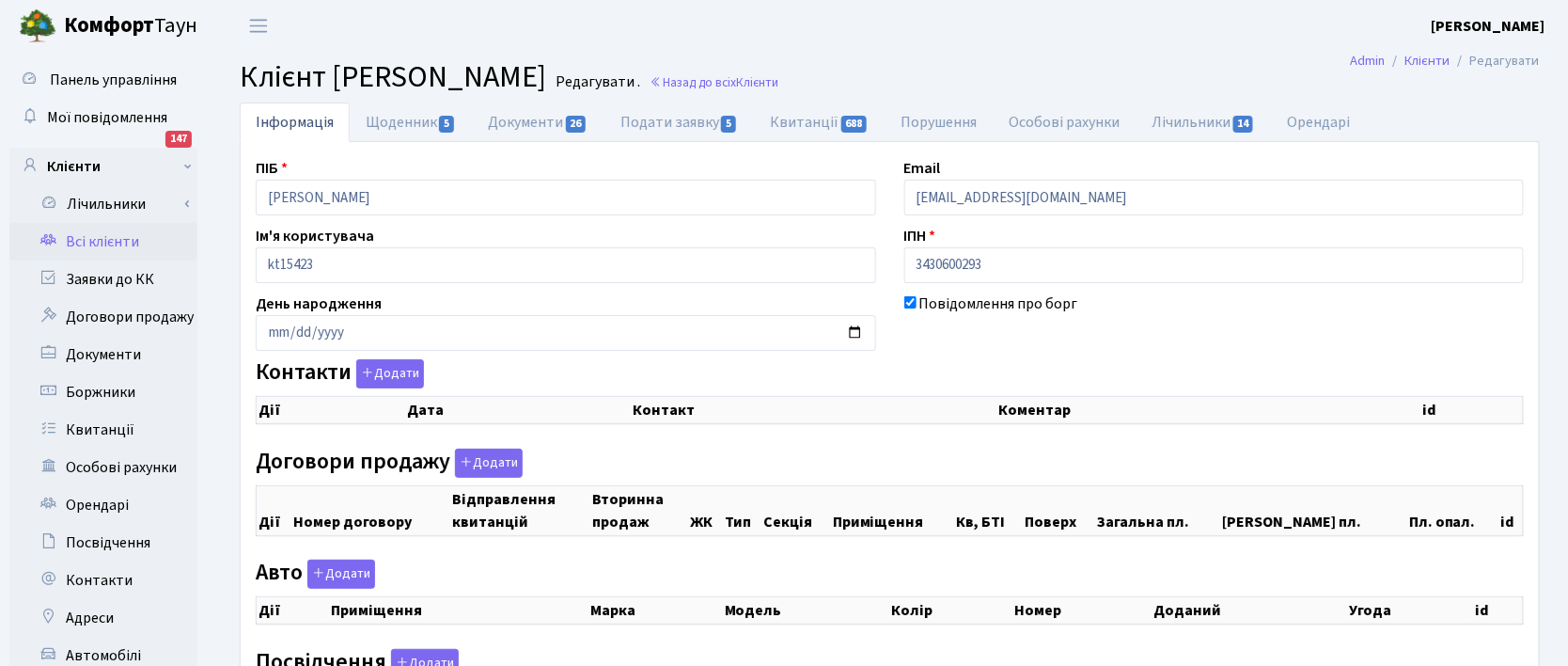
checkbox input "true"
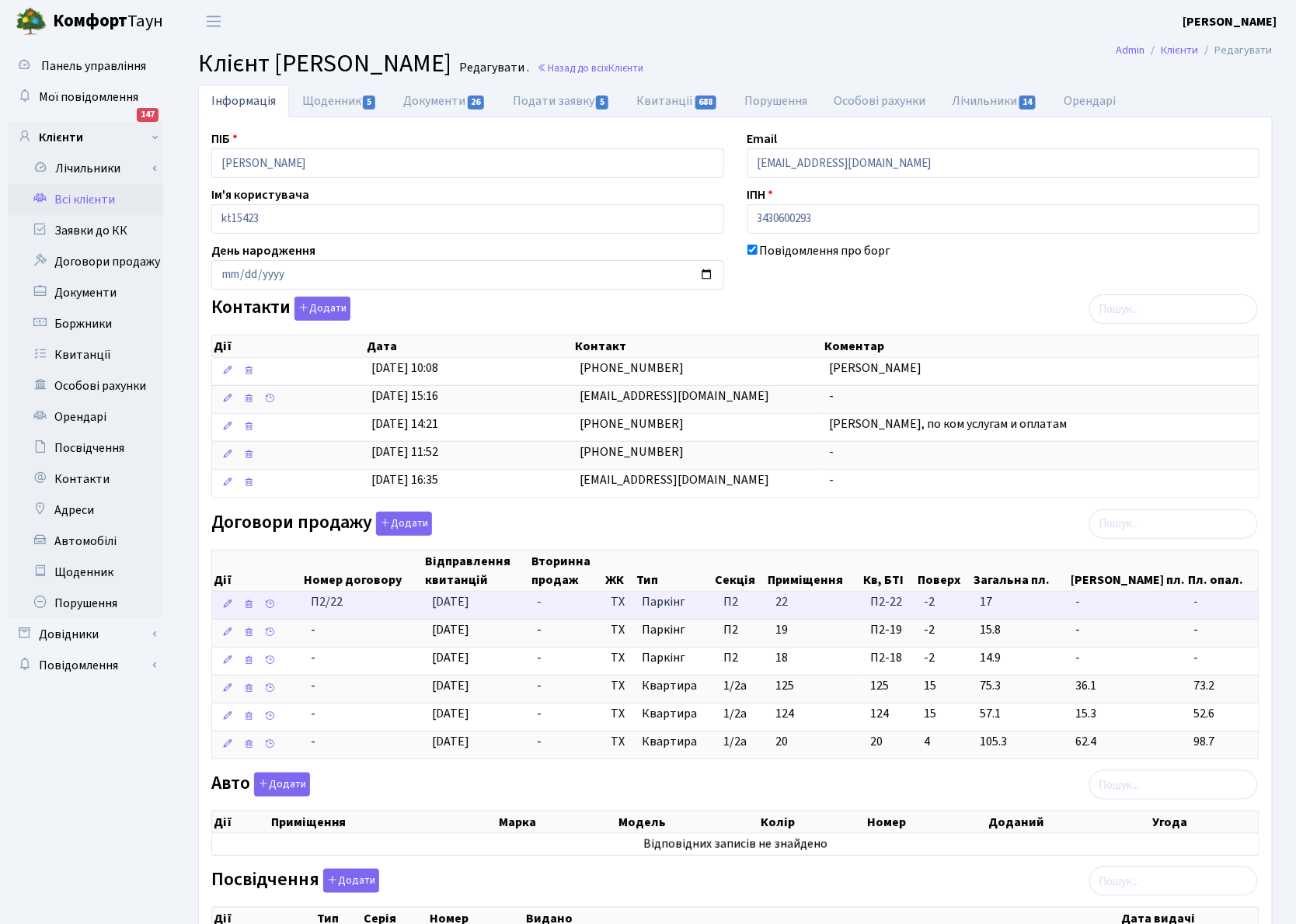
click at [788, 549] on span "22" at bounding box center [782, 602] width 12 height 17
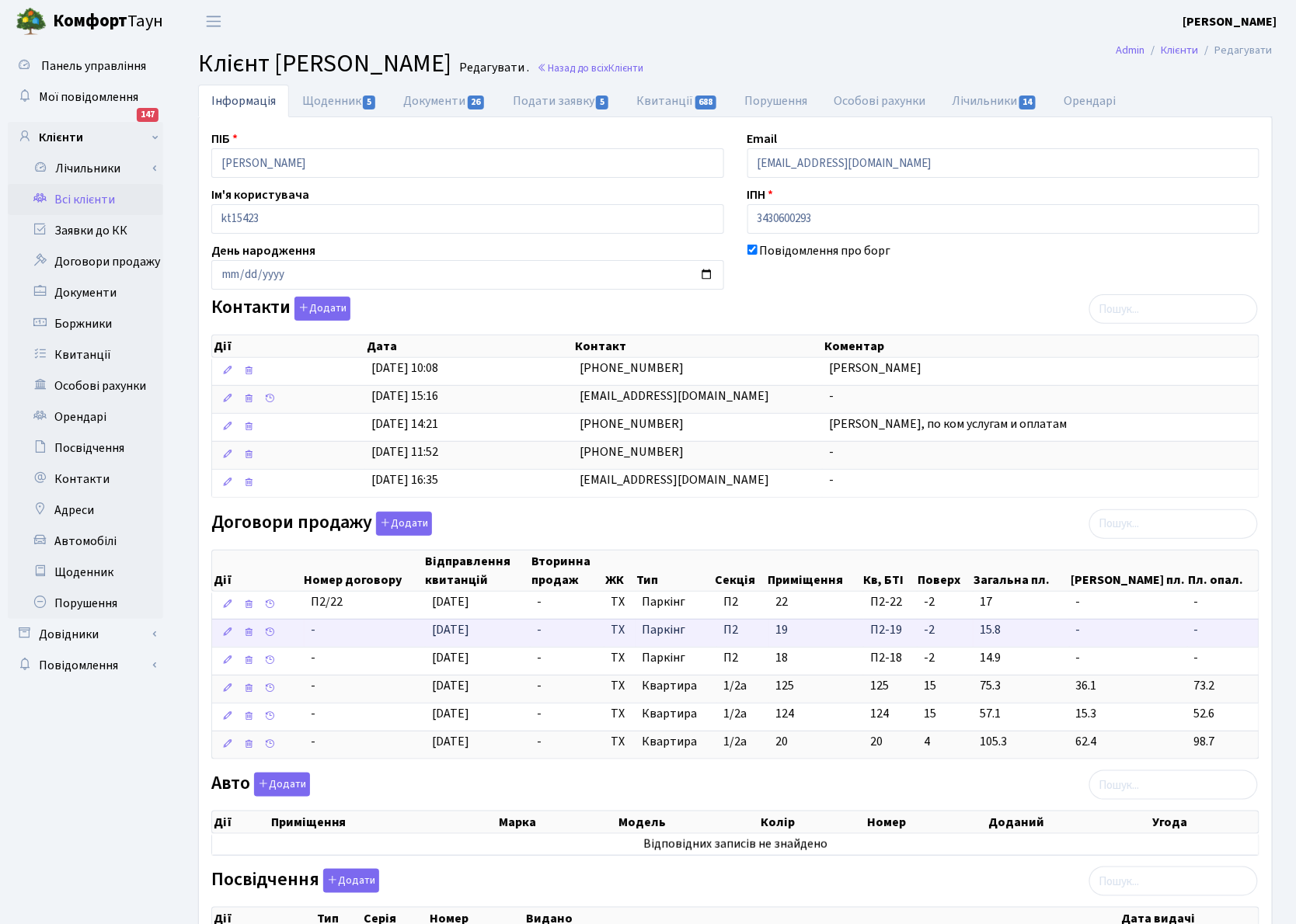
click at [806, 549] on td "19" at bounding box center [816, 633] width 94 height 28
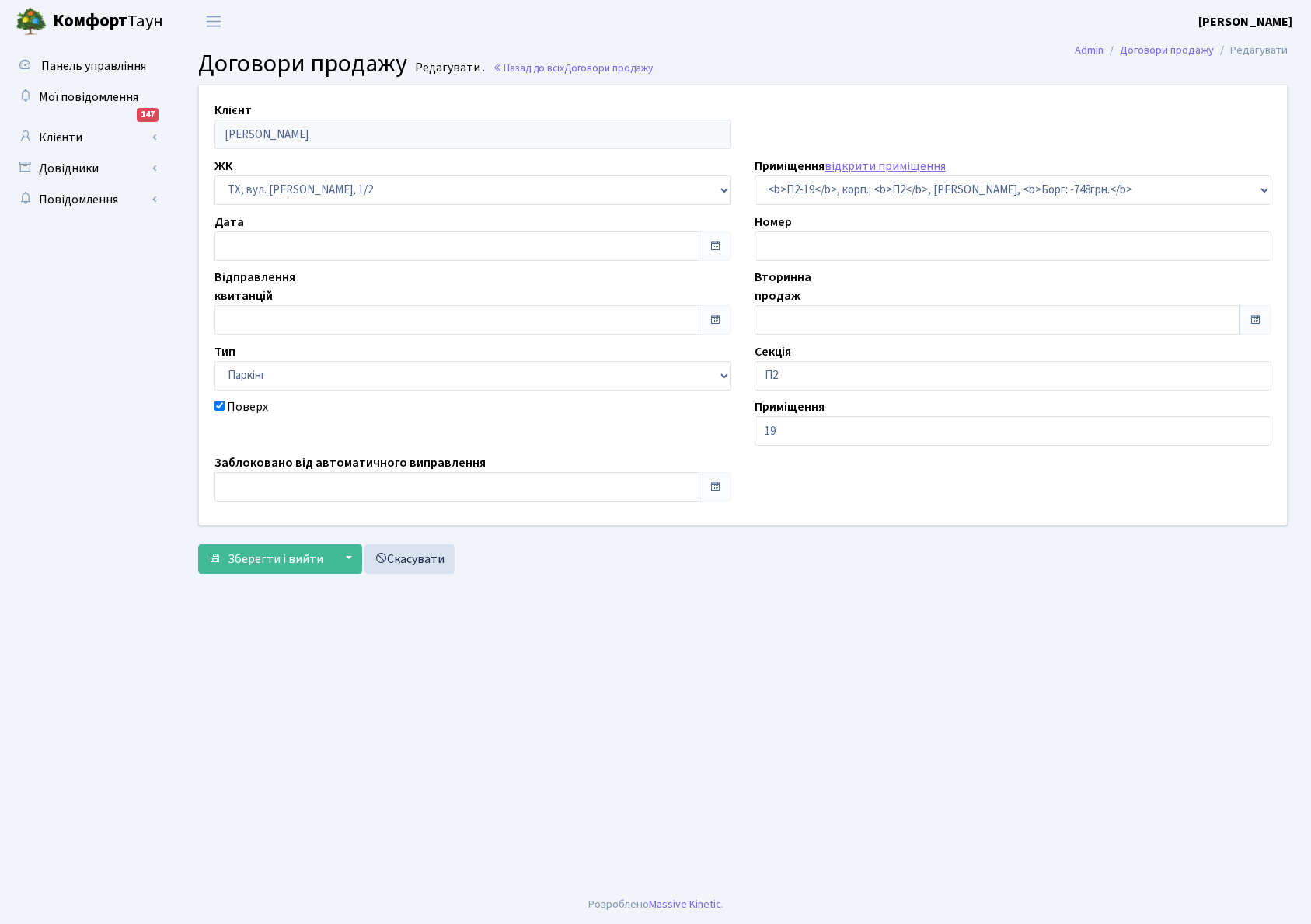
select select "13959"
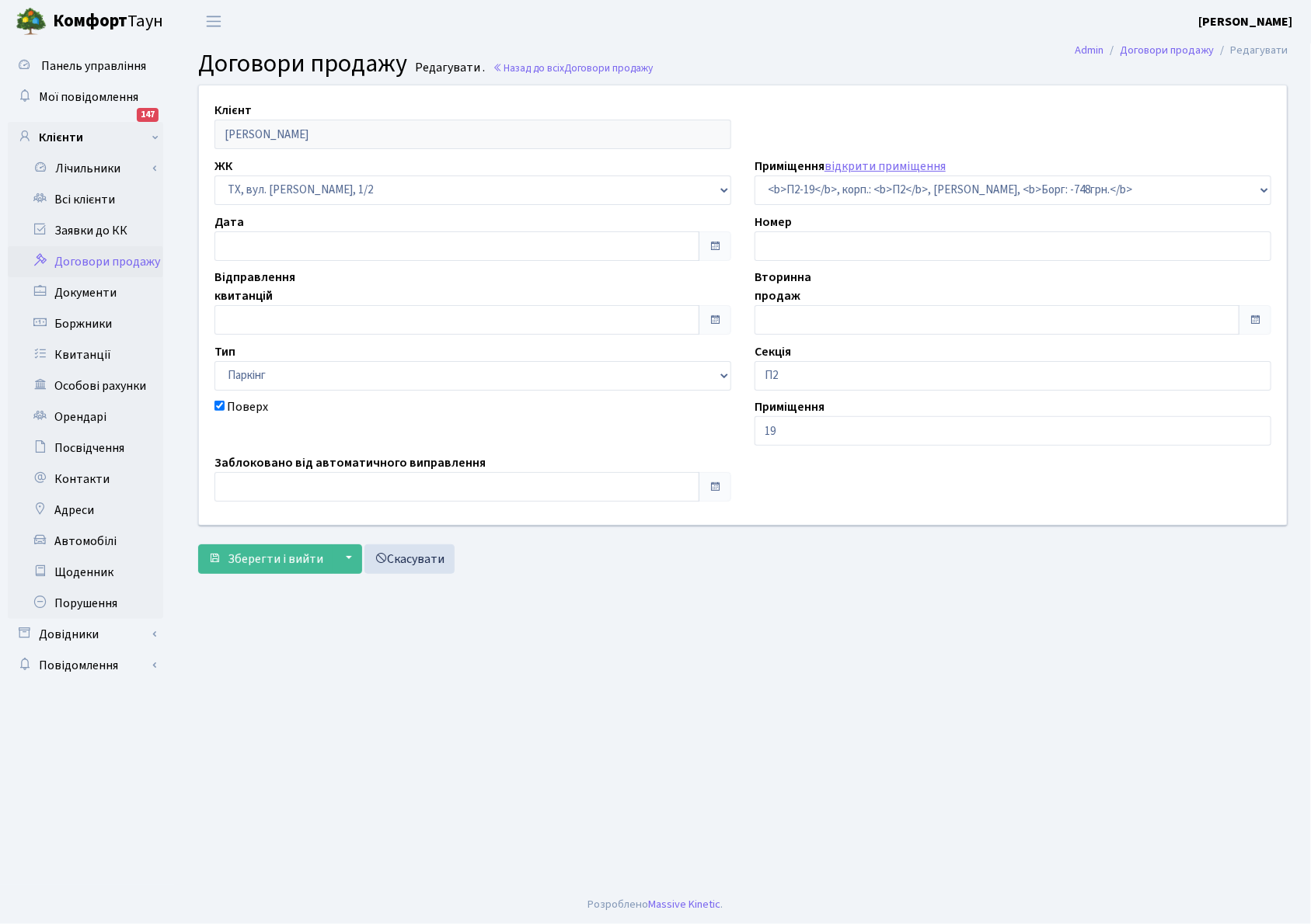
type input "[DATE]"
checkbox input "true"
click at [523, 804] on main "Admin Договори продажу Редагувати Договори продажу Редагувати . Назад до всіх Д…" at bounding box center [743, 464] width 1136 height 843
